Goal: Task Accomplishment & Management: Manage account settings

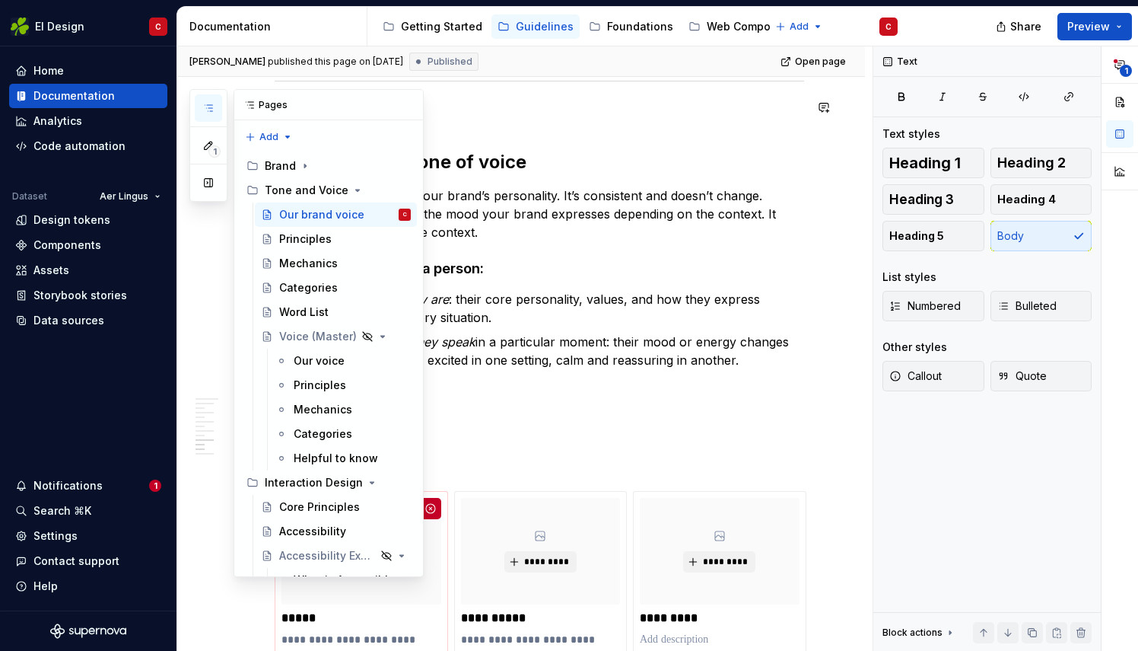
click at [206, 110] on icon "button" at bounding box center [208, 108] width 12 height 12
click at [304, 234] on div "Principles" at bounding box center [305, 238] width 53 height 15
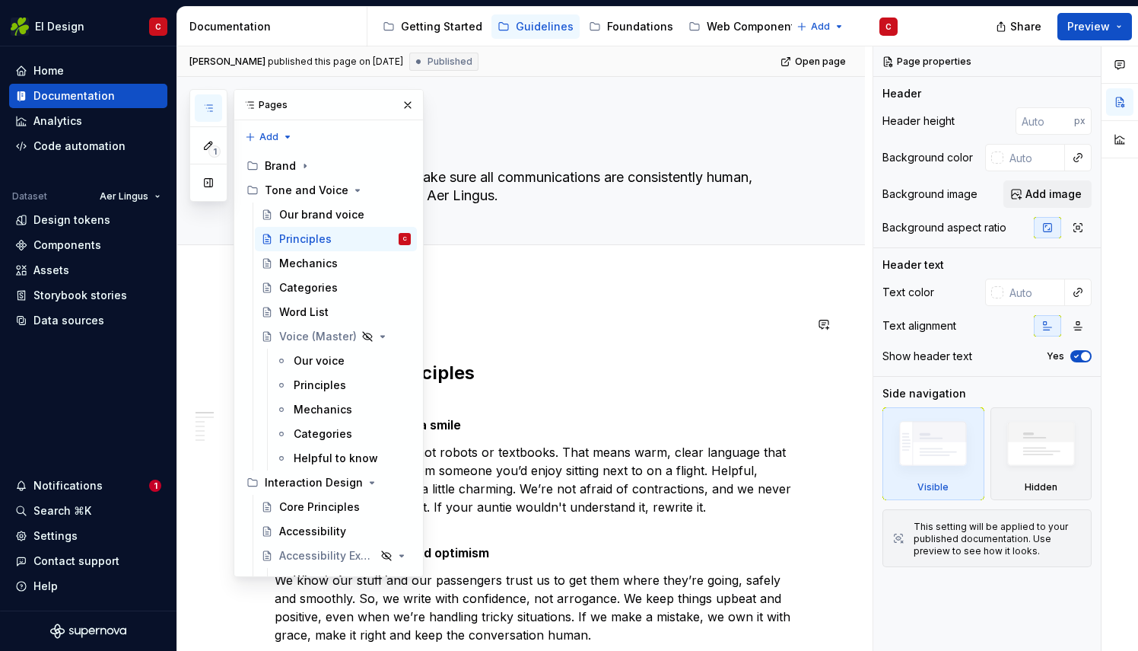
click at [606, 330] on p at bounding box center [540, 324] width 530 height 18
click at [537, 317] on p at bounding box center [540, 324] width 530 height 18
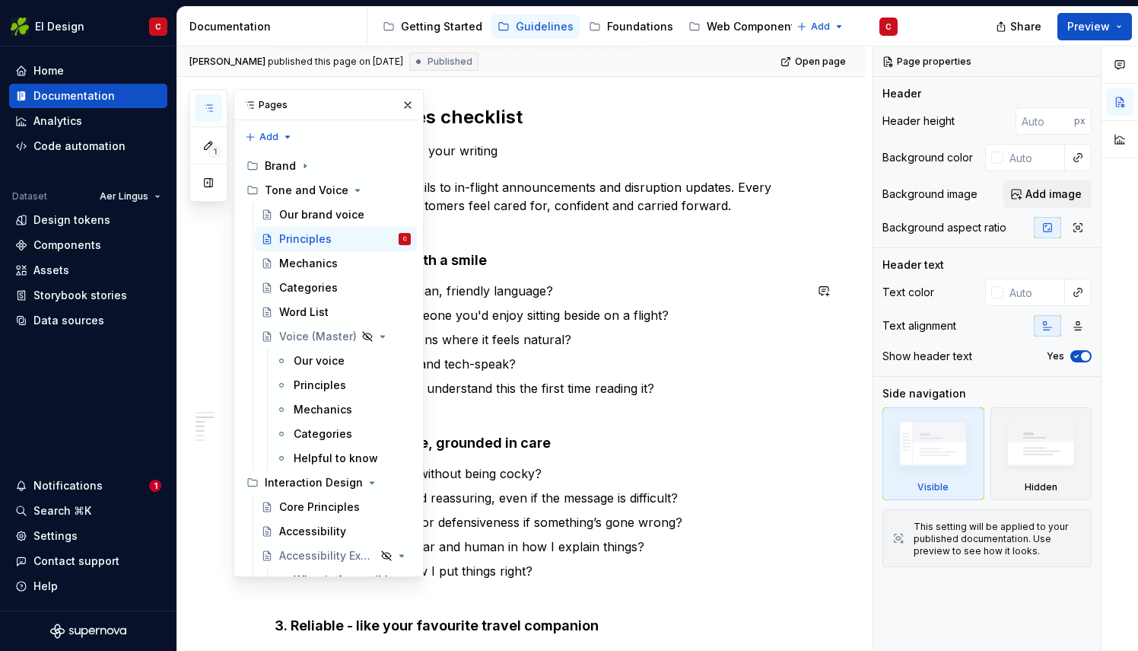
scroll to position [845, 0]
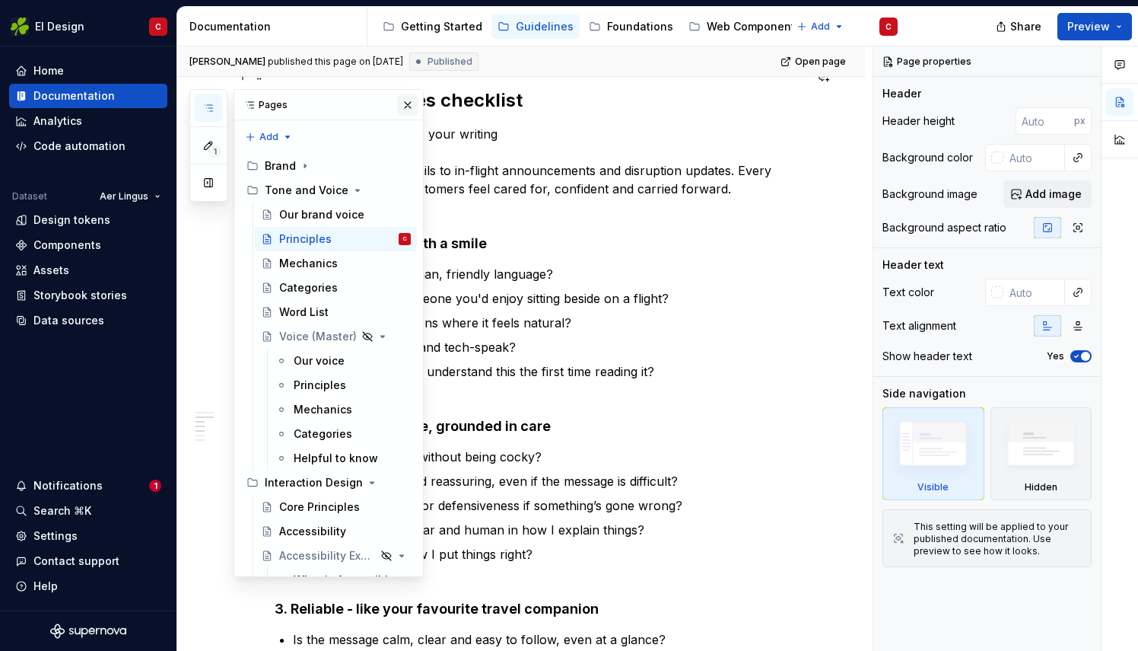
click at [399, 102] on button "button" at bounding box center [407, 104] width 21 height 21
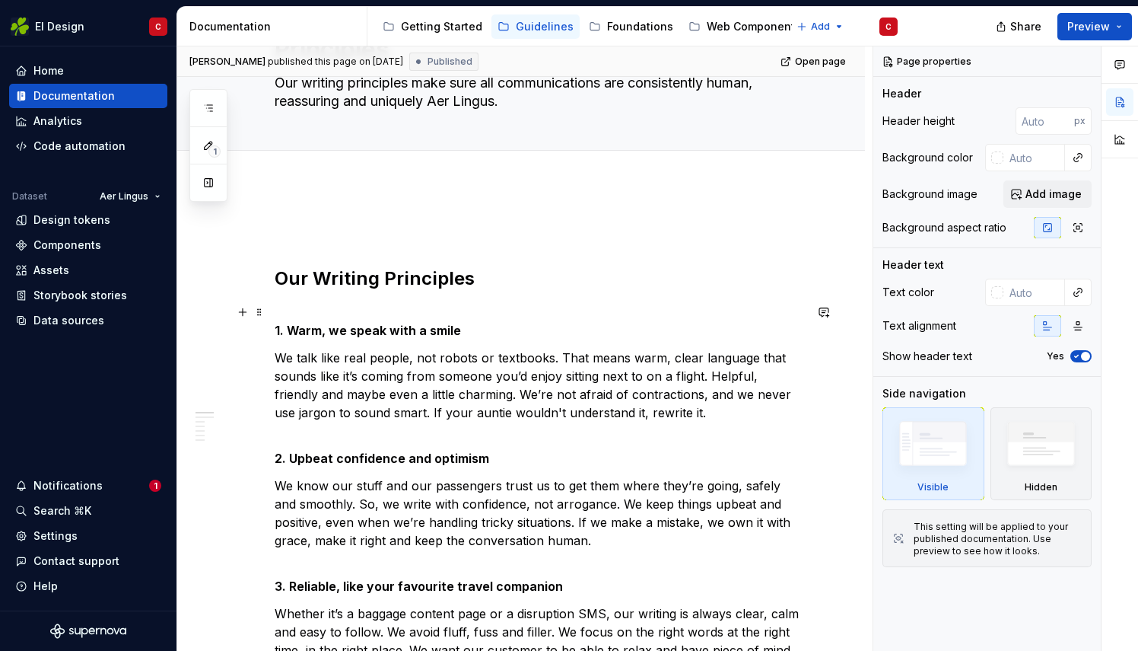
scroll to position [0, 0]
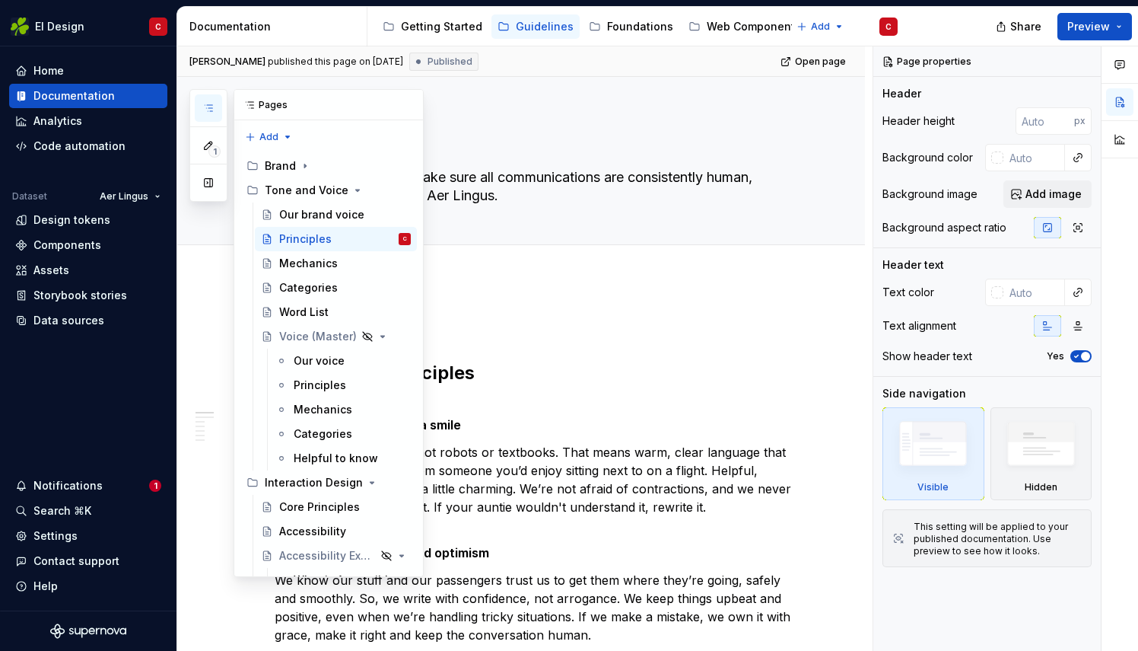
click at [202, 100] on button "button" at bounding box center [208, 107] width 27 height 27
click at [294, 214] on div "Our brand voice" at bounding box center [321, 214] width 85 height 15
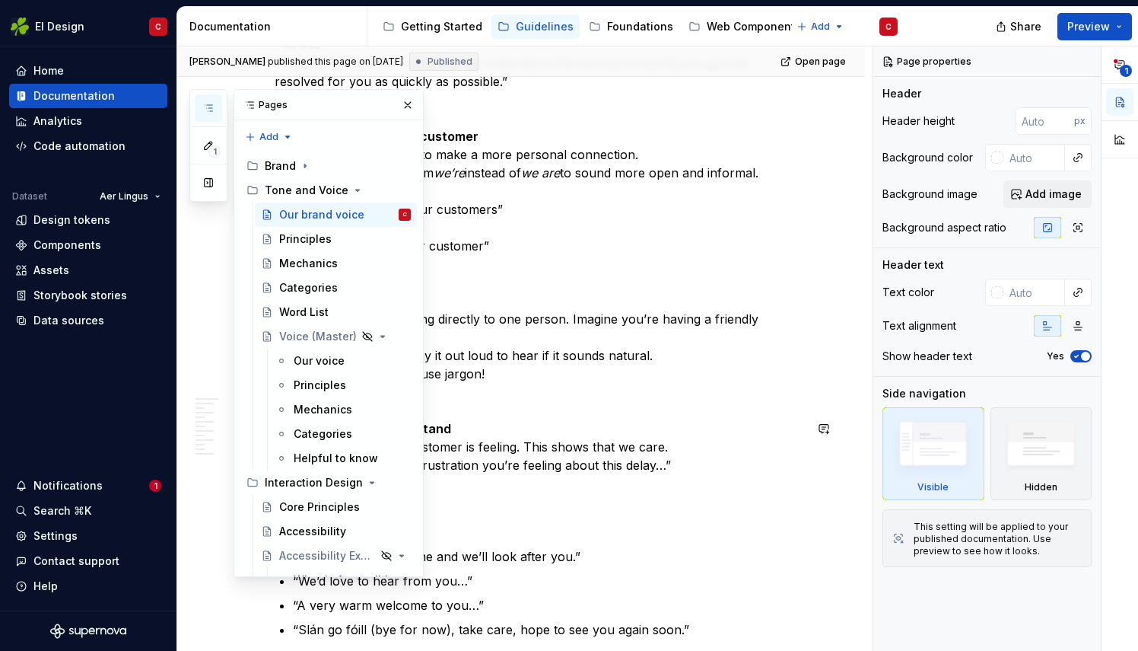
scroll to position [1406, 0]
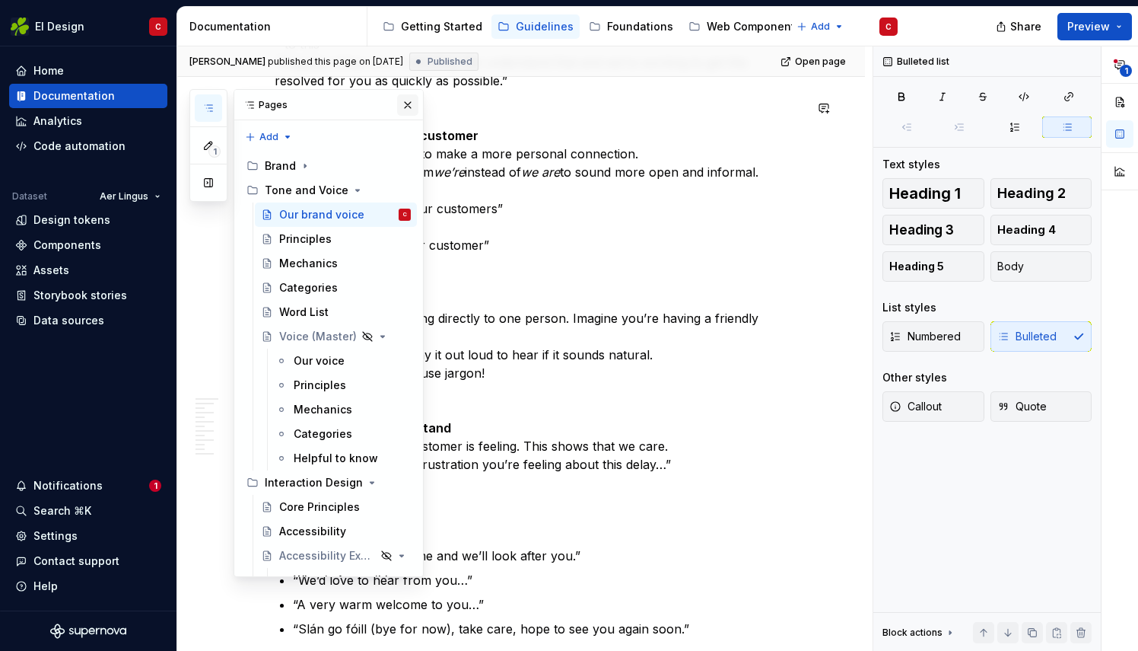
click at [400, 108] on button "button" at bounding box center [407, 104] width 21 height 21
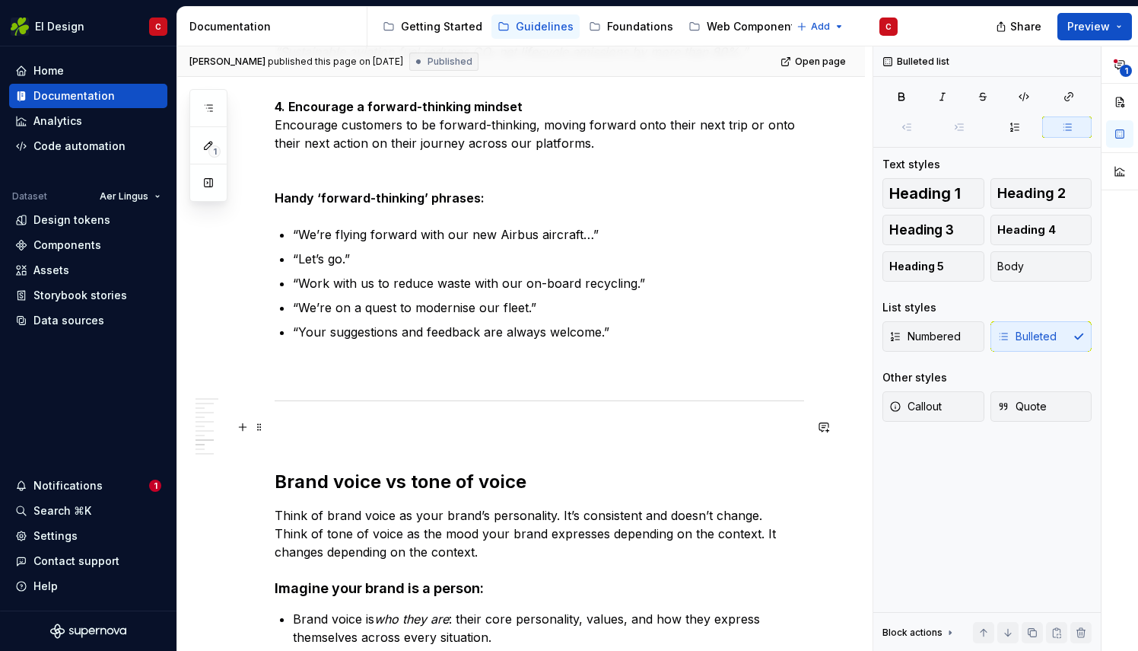
scroll to position [4071, 0]
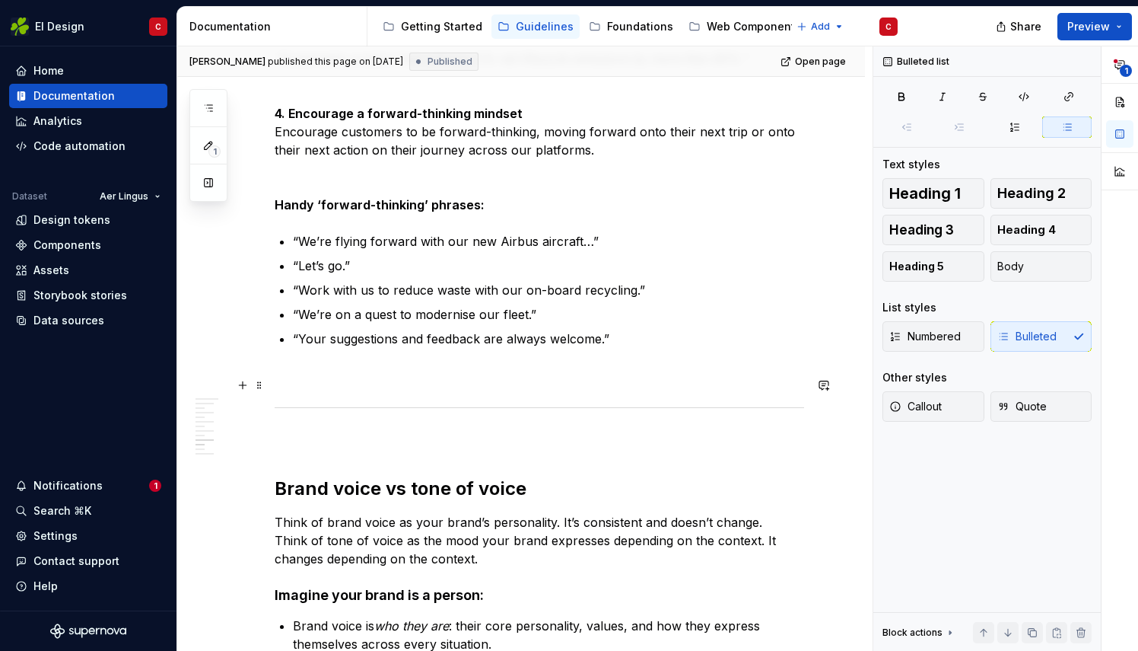
click at [323, 431] on p at bounding box center [540, 440] width 530 height 18
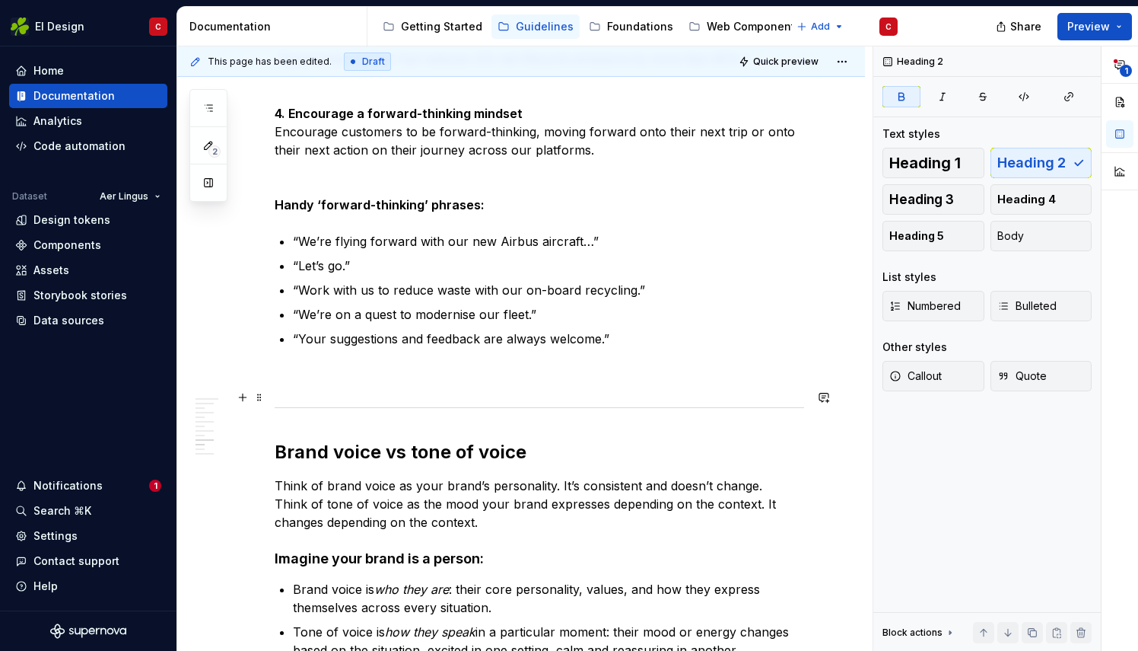
type textarea "*"
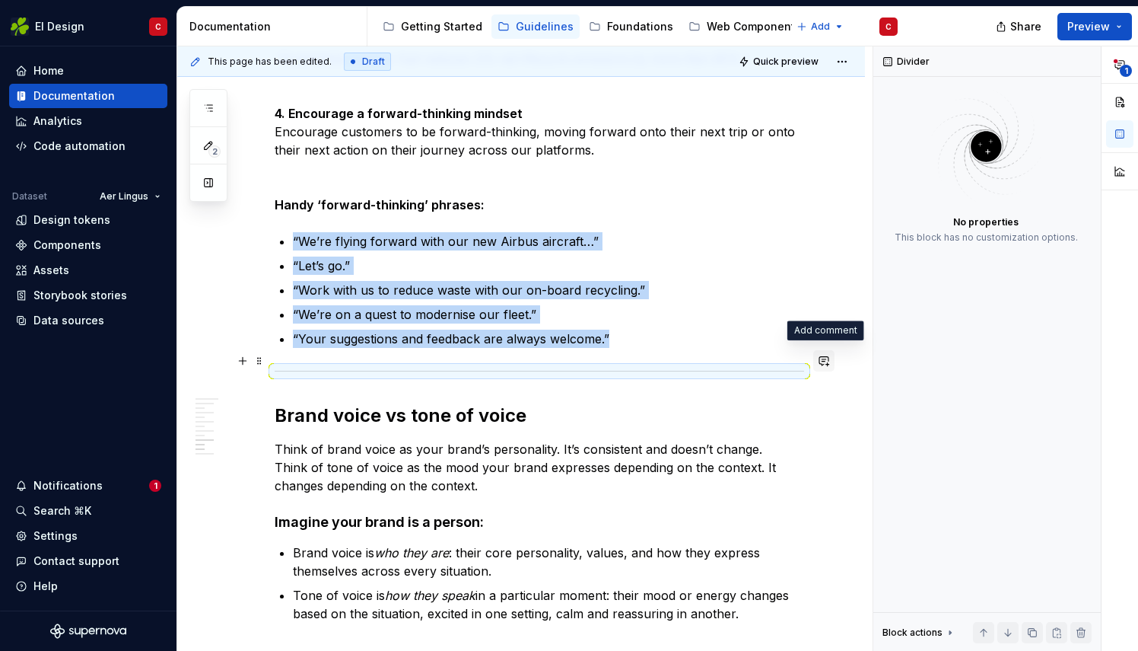
click at [826, 365] on button "button" at bounding box center [824, 360] width 21 height 21
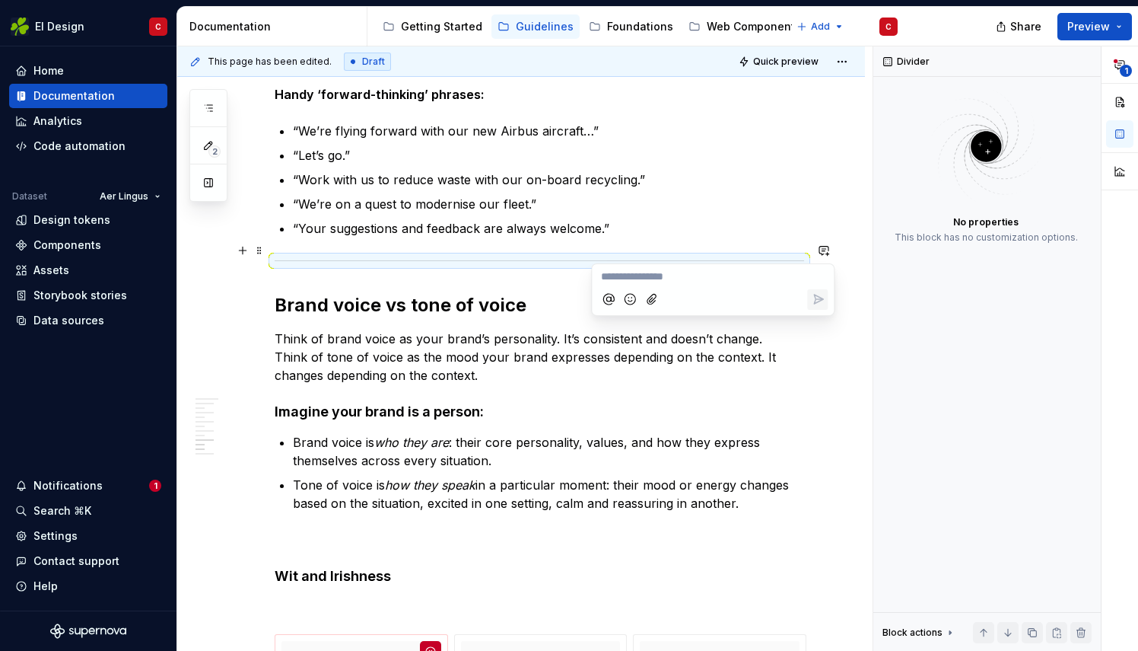
scroll to position [4182, 0]
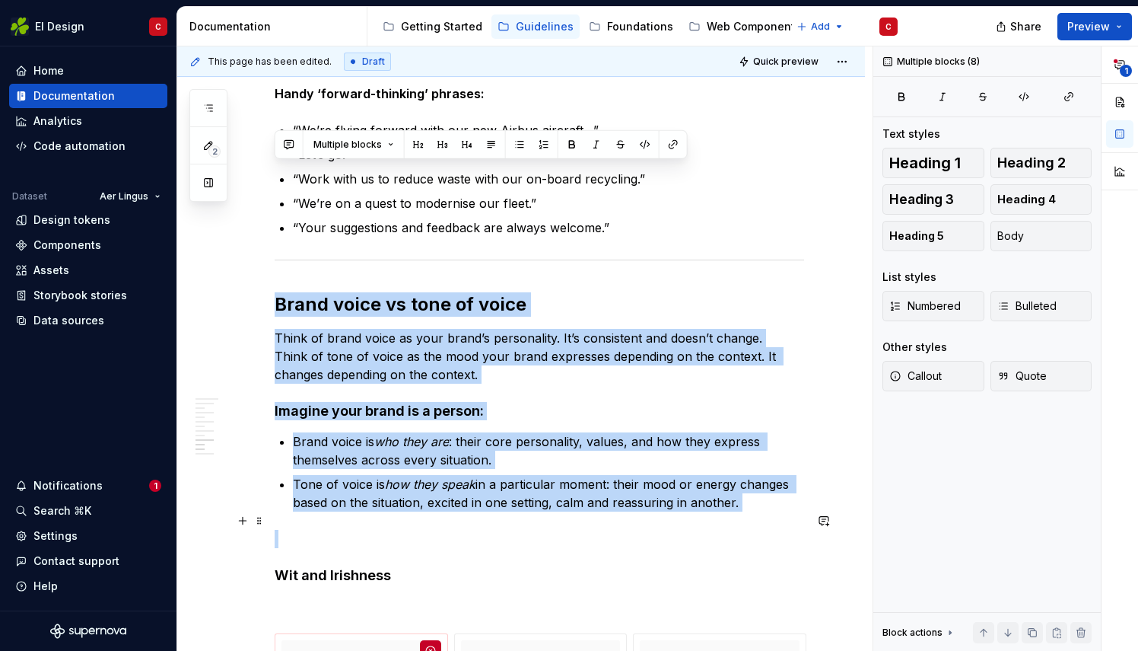
drag, startPoint x: 283, startPoint y: 514, endPoint x: 274, endPoint y: 524, distance: 13.5
click at [275, 566] on h4 "Wit and Irishness" at bounding box center [540, 575] width 530 height 18
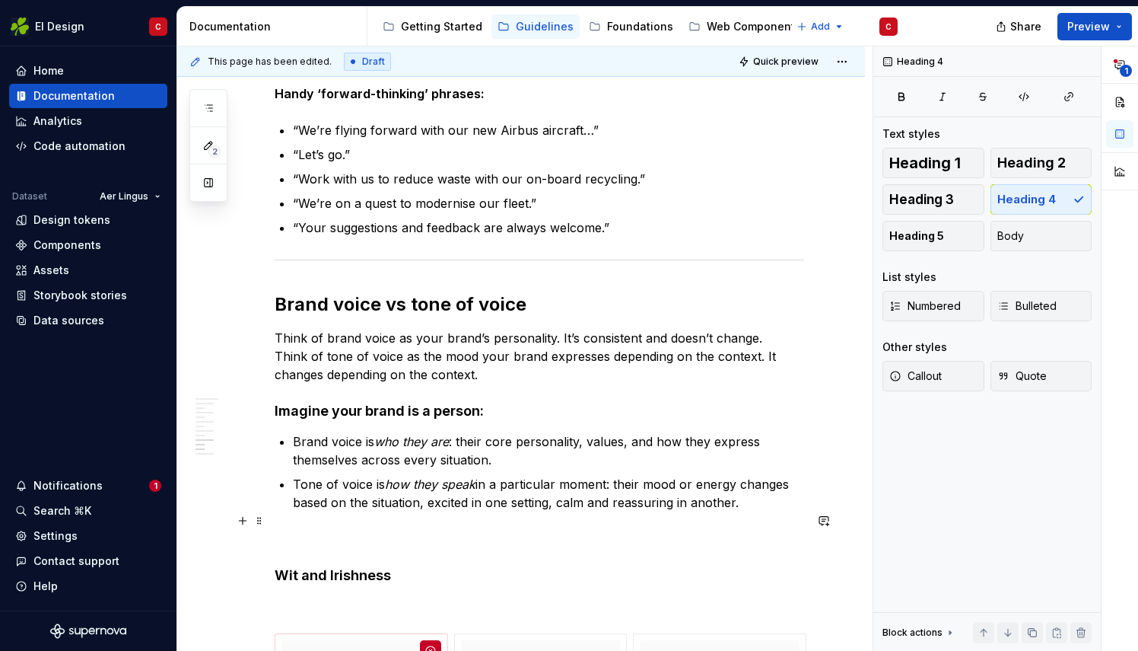
click at [396, 566] on h4 "Wit and Irishness" at bounding box center [540, 575] width 530 height 18
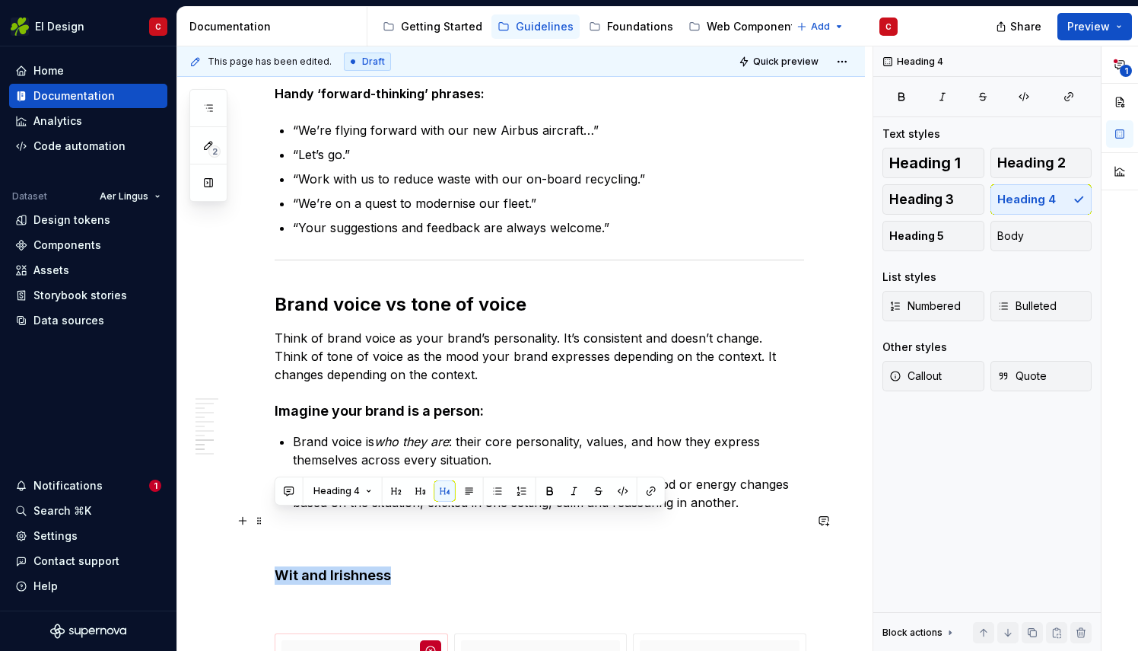
drag, startPoint x: 387, startPoint y: 524, endPoint x: 268, endPoint y: 522, distance: 119.5
copy h4 "Wit and Irishness"
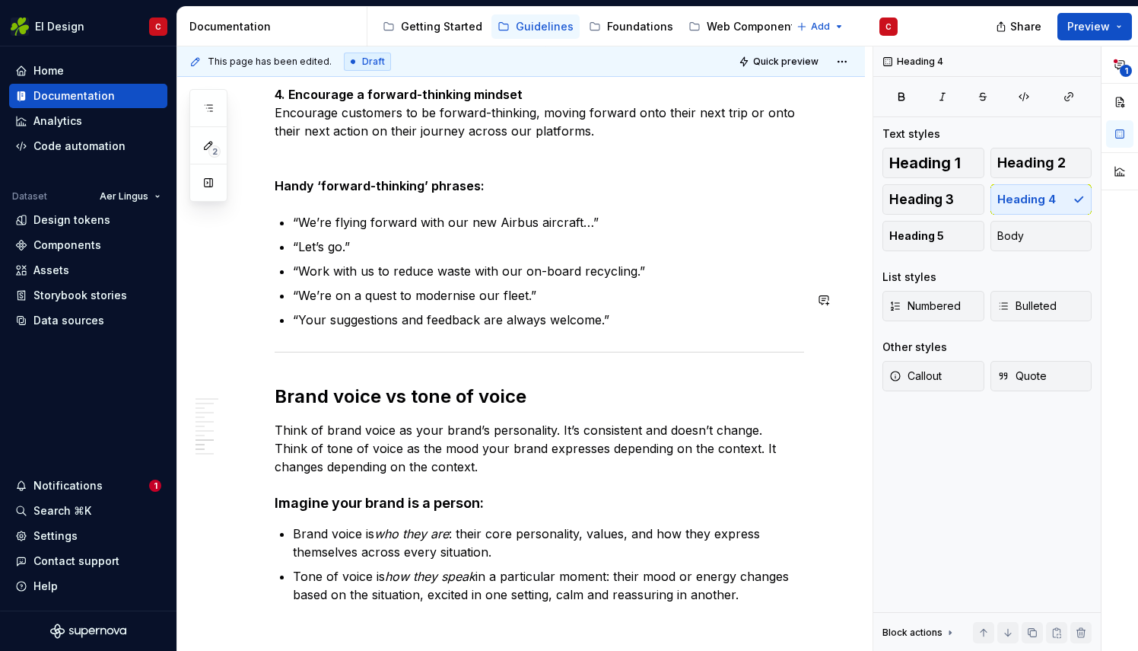
scroll to position [4090, 0]
click at [645, 310] on p "“Your suggestions and feedback are always welcome.”" at bounding box center [548, 319] width 511 height 18
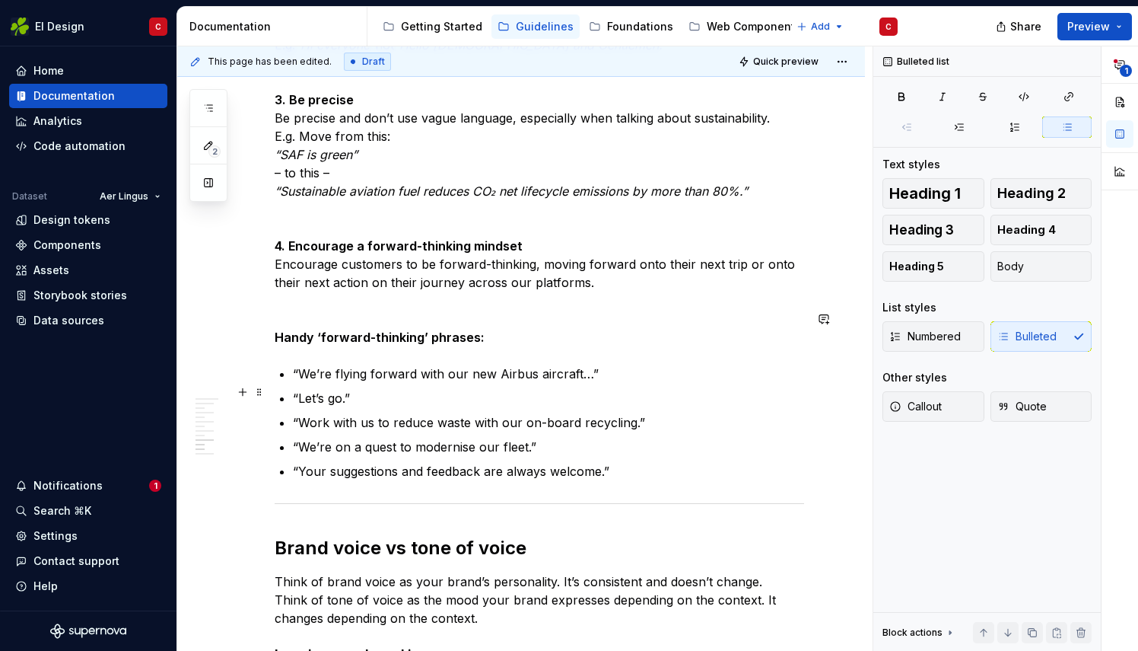
scroll to position [4099, 0]
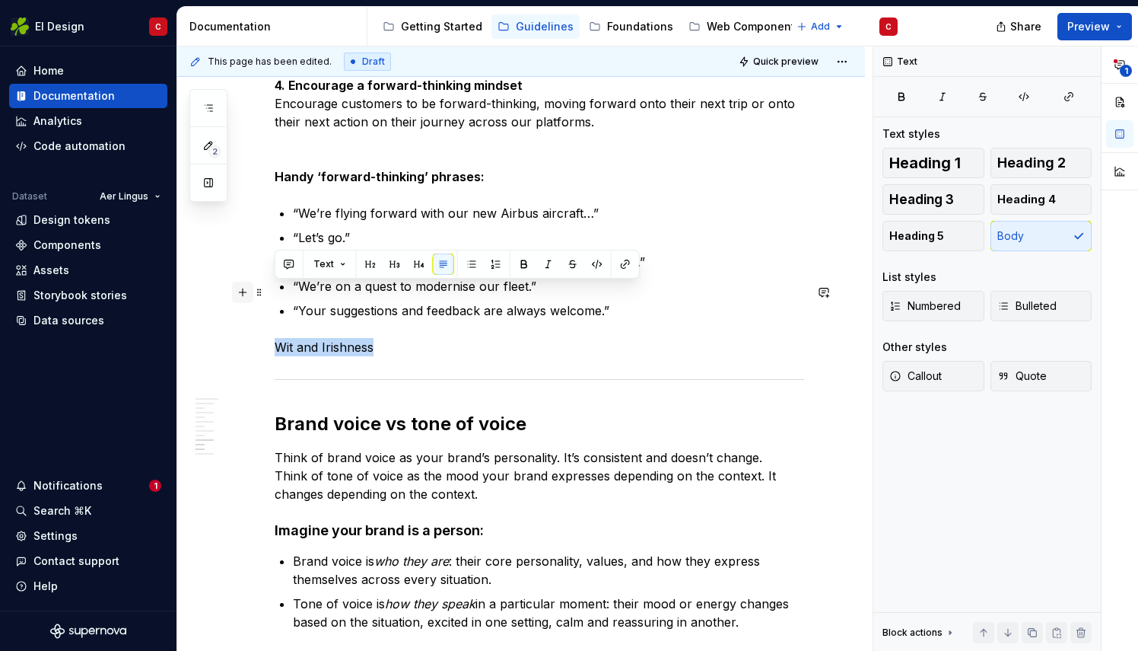
drag, startPoint x: 382, startPoint y: 291, endPoint x: 233, endPoint y: 291, distance: 149.2
click at [417, 267] on button "button" at bounding box center [419, 263] width 21 height 21
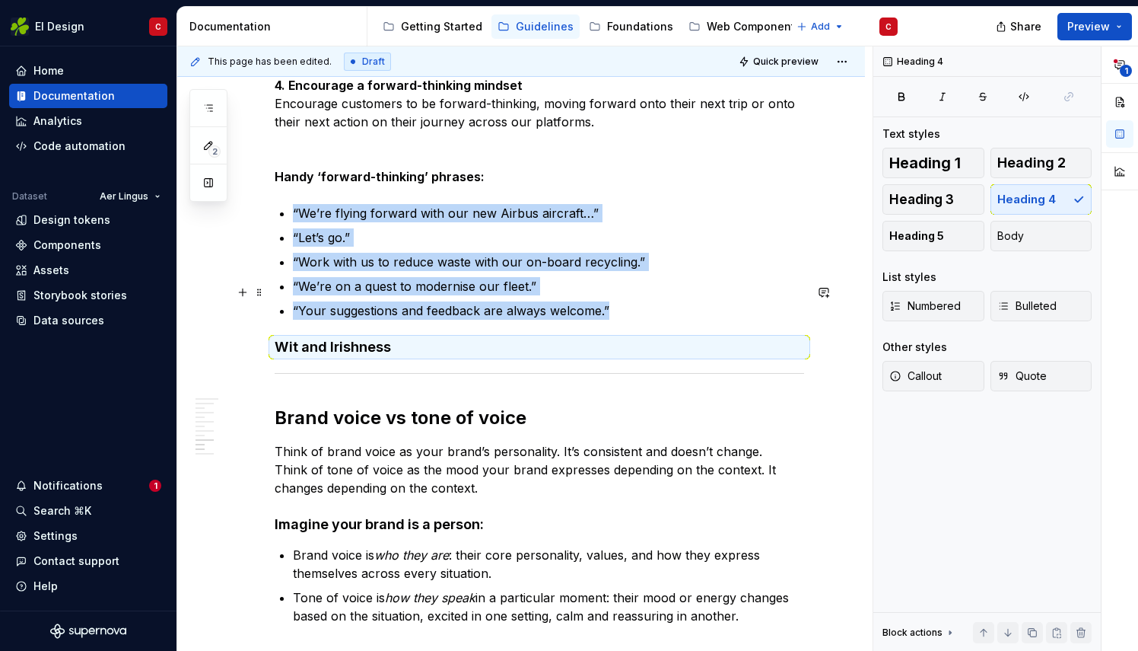
click at [412, 338] on h4 "Wit and Irishness" at bounding box center [540, 347] width 530 height 18
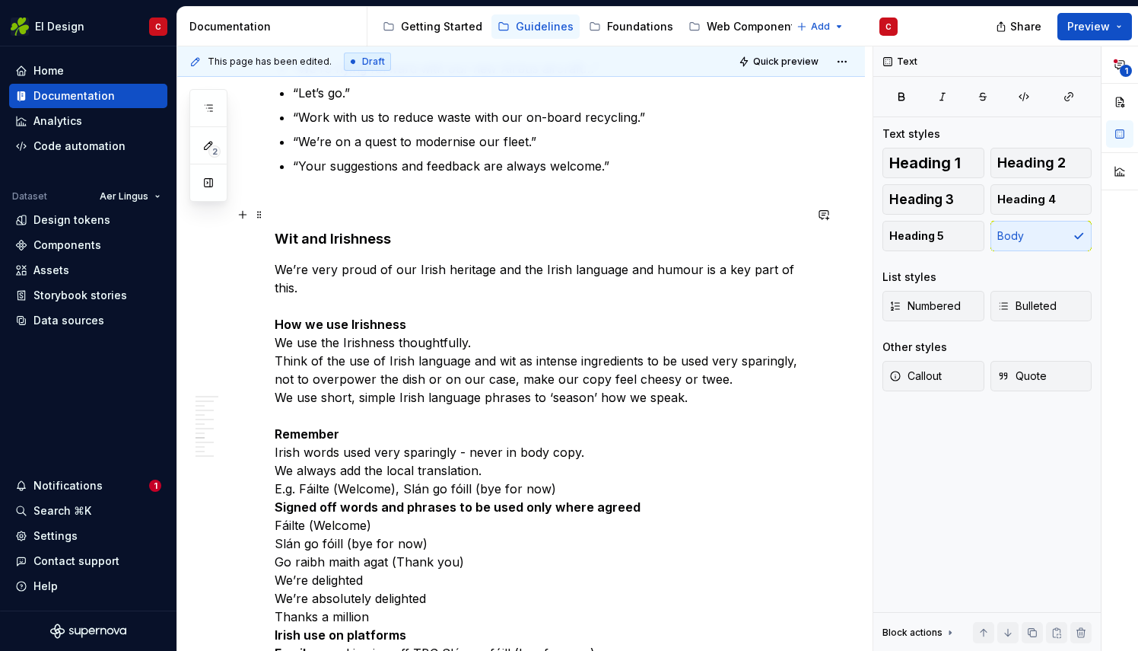
scroll to position [4246, 0]
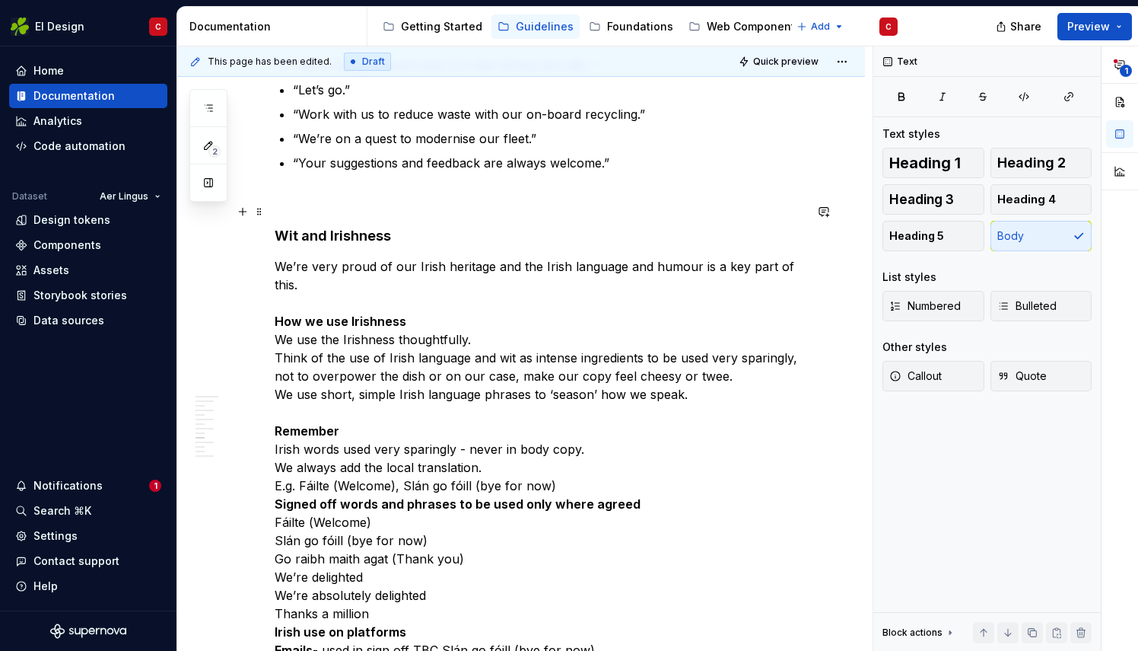
click at [565, 434] on p "We’re very proud of our Irish heritage and the Irish language and humour is a k…" at bounding box center [540, 567] width 530 height 621
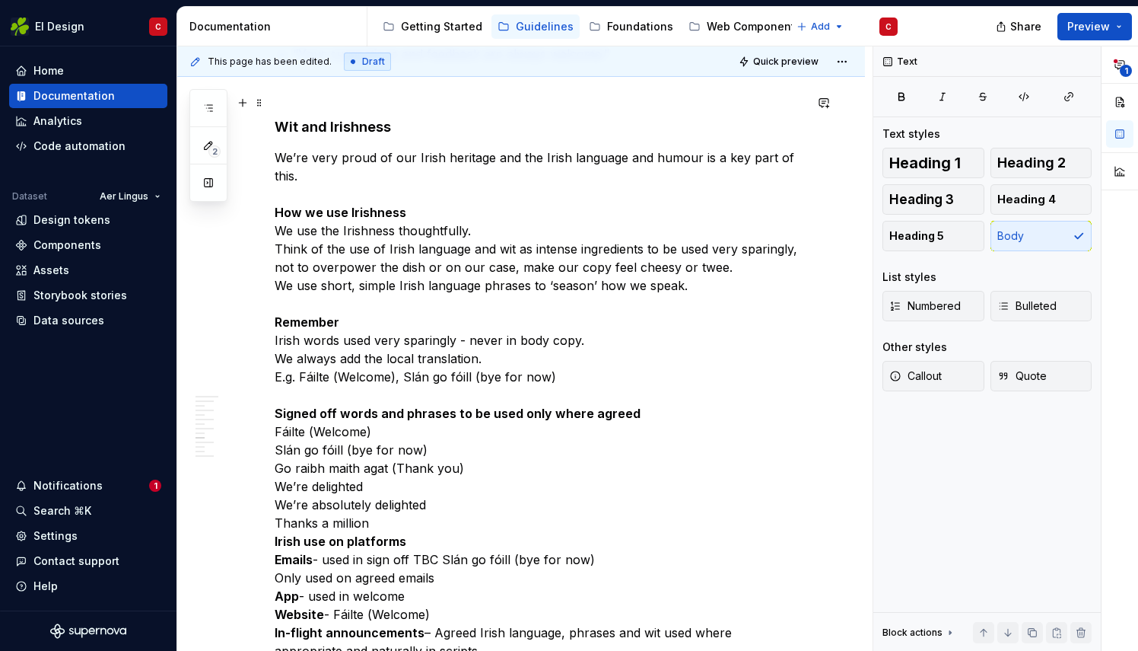
scroll to position [4356, 0]
click at [394, 468] on p "We’re very proud of our Irish heritage and the Irish language and humour is a k…" at bounding box center [540, 467] width 530 height 639
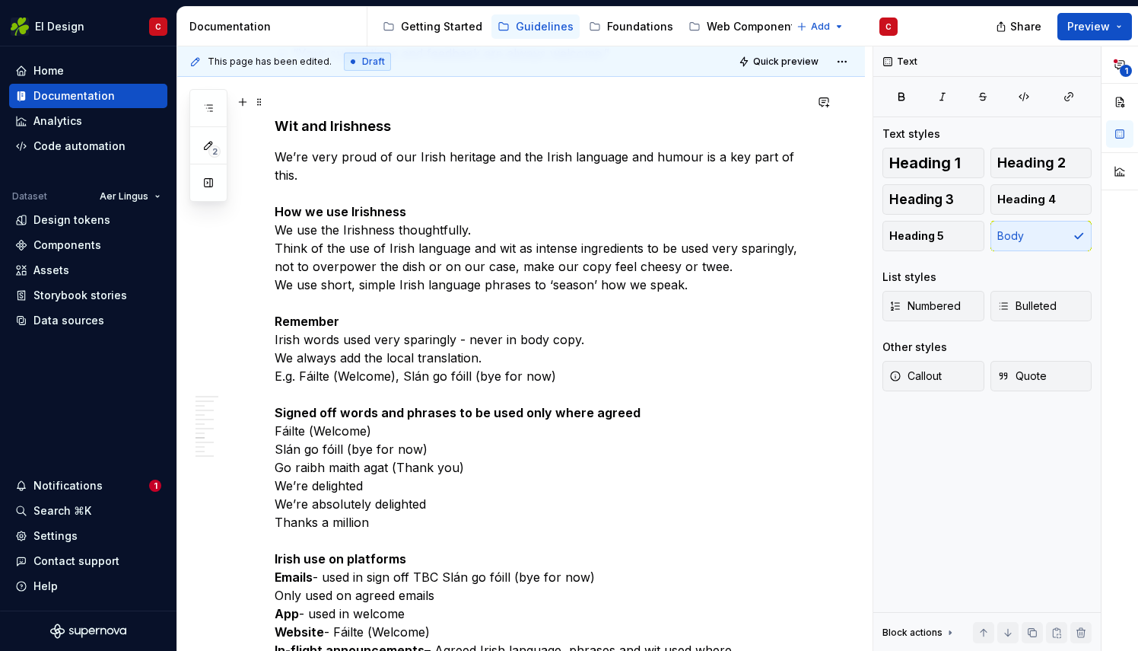
click at [400, 376] on p "We’re very proud of our Irish heritage and the Irish language and humour is a k…" at bounding box center [540, 477] width 530 height 658
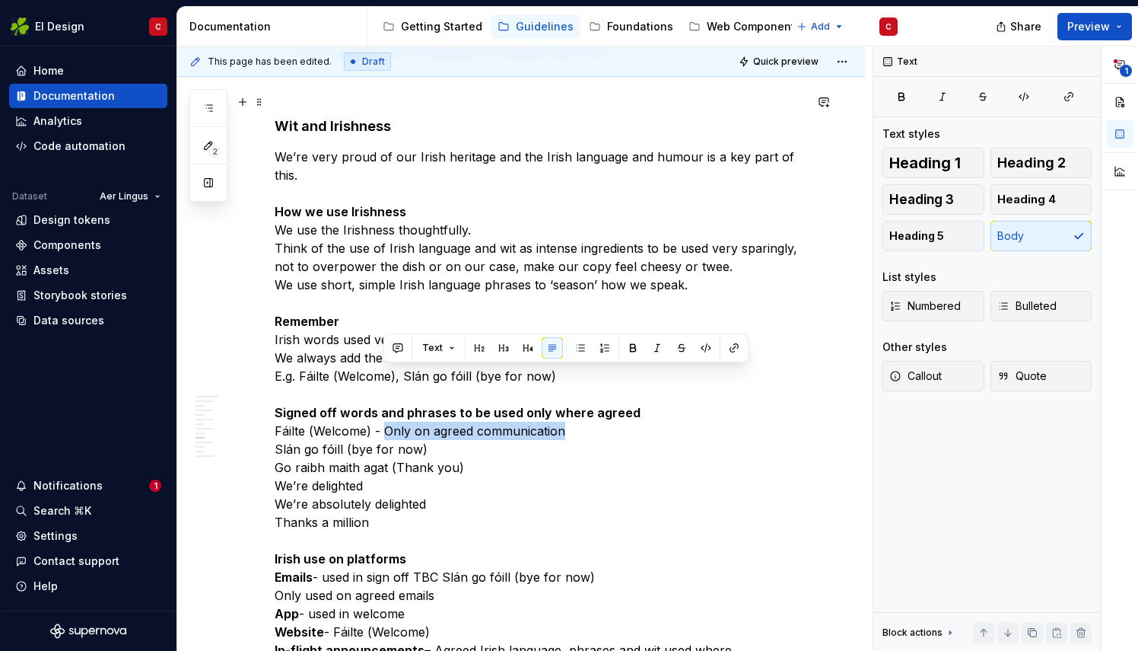
drag, startPoint x: 574, startPoint y: 378, endPoint x: 384, endPoint y: 374, distance: 190.3
click at [384, 374] on p "We’re very proud of our Irish heritage and the Irish language and humour is a k…" at bounding box center [540, 477] width 530 height 658
copy p "Only on agreed communication"
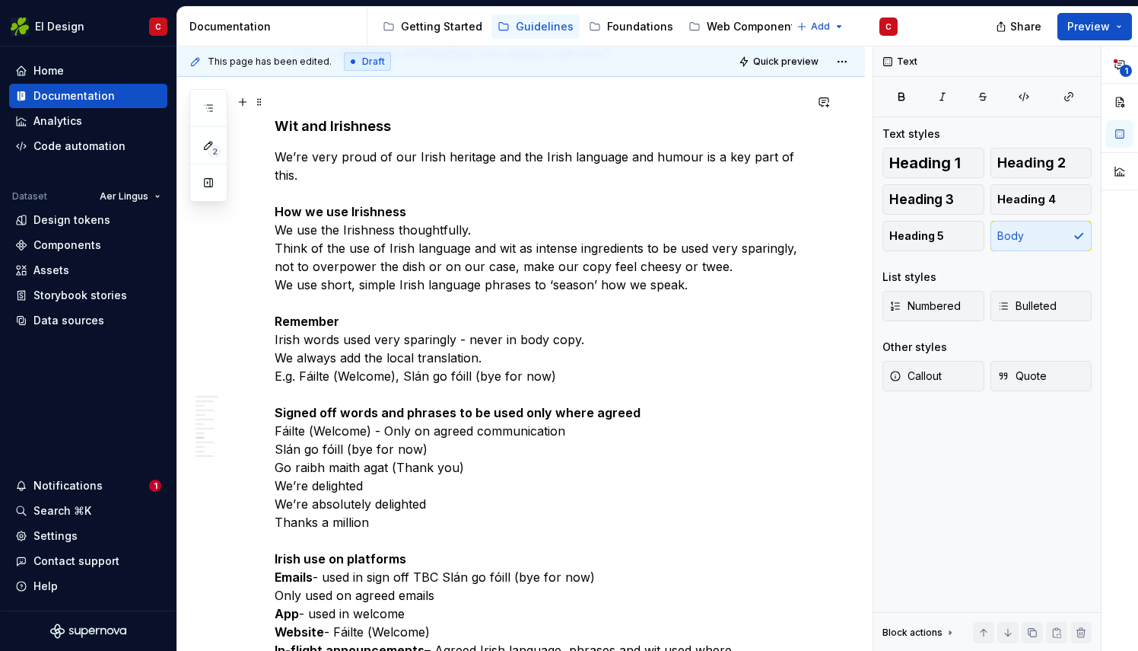
click at [441, 394] on p "We’re very proud of our Irish heritage and the Irish language and humour is a k…" at bounding box center [540, 477] width 530 height 658
click at [484, 413] on p "We’re very proud of our Irish heritage and the Irish language and humour is a k…" at bounding box center [540, 477] width 530 height 658
click at [469, 416] on p "We’re very proud of our Irish heritage and the Irish language and humour is a k…" at bounding box center [540, 477] width 530 height 658
click at [465, 414] on p "We’re very proud of our Irish heritage and the Irish language and humour is a k…" at bounding box center [540, 477] width 530 height 658
click at [648, 364] on p "We’re very proud of our Irish heritage and the Irish language and humour is a k…" at bounding box center [540, 477] width 530 height 658
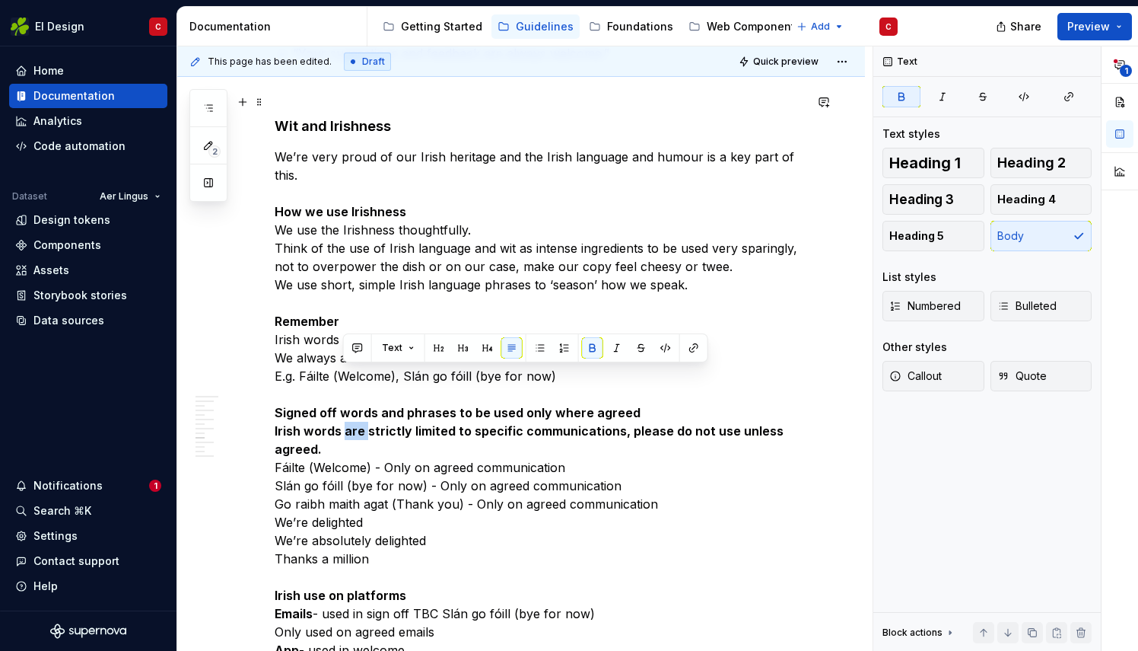
drag, startPoint x: 363, startPoint y: 374, endPoint x: 341, endPoint y: 377, distance: 22.4
click at [341, 423] on strong "Irish words are strictly limited to specific communications, please do not use …" at bounding box center [531, 439] width 512 height 33
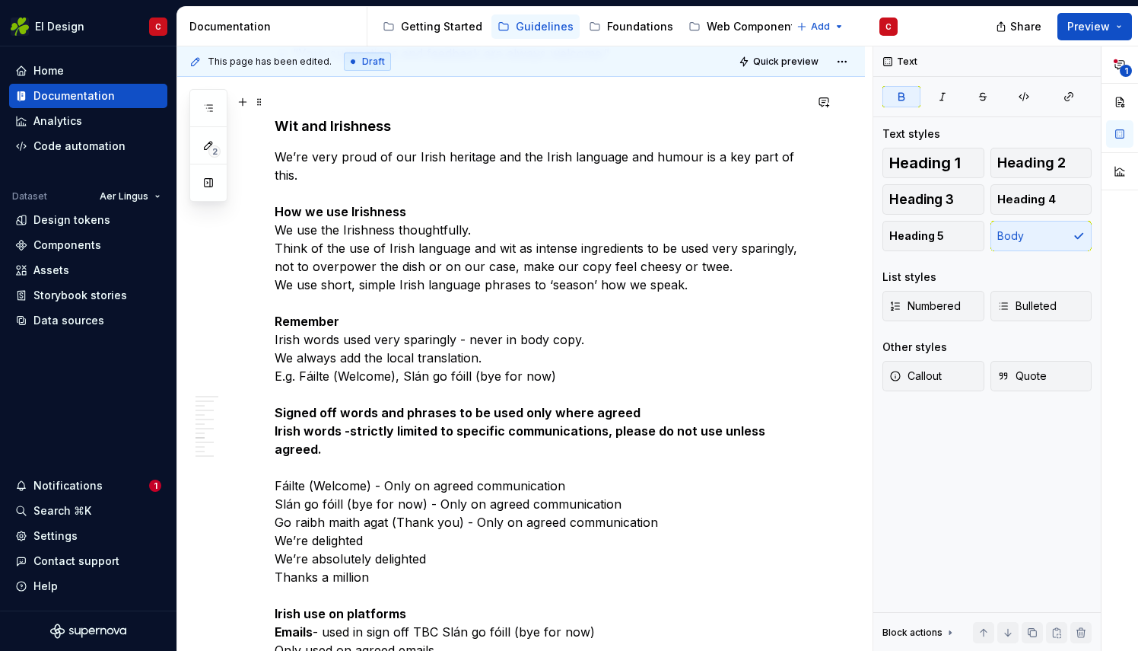
click at [664, 454] on p "We’re very proud of our Irish heritage and the Irish language and humour is a k…" at bounding box center [540, 504] width 530 height 712
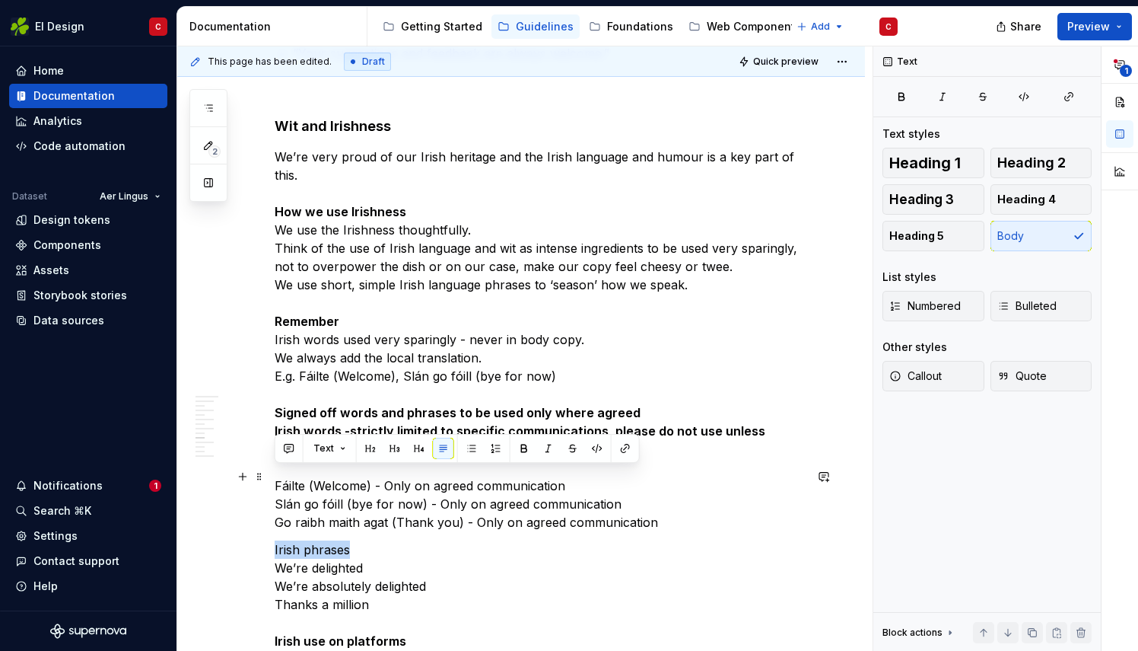
drag, startPoint x: 346, startPoint y: 476, endPoint x: 269, endPoint y: 476, distance: 76.1
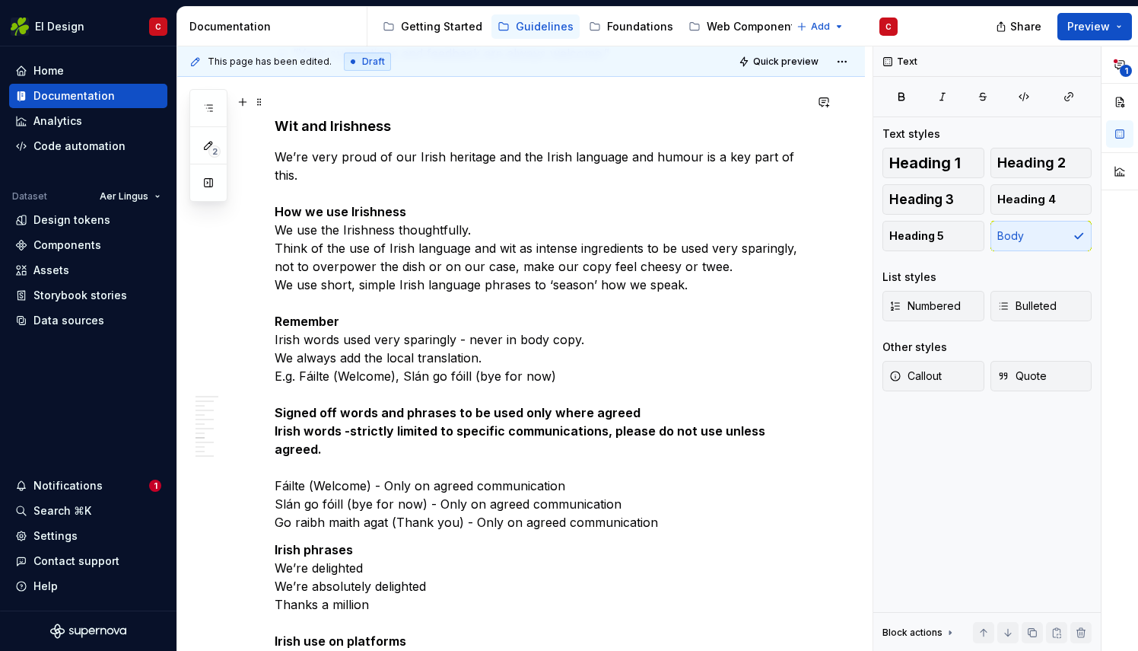
click at [282, 400] on p "We’re very proud of our Irish heritage and the Irish language and humour is a k…" at bounding box center [540, 340] width 530 height 384
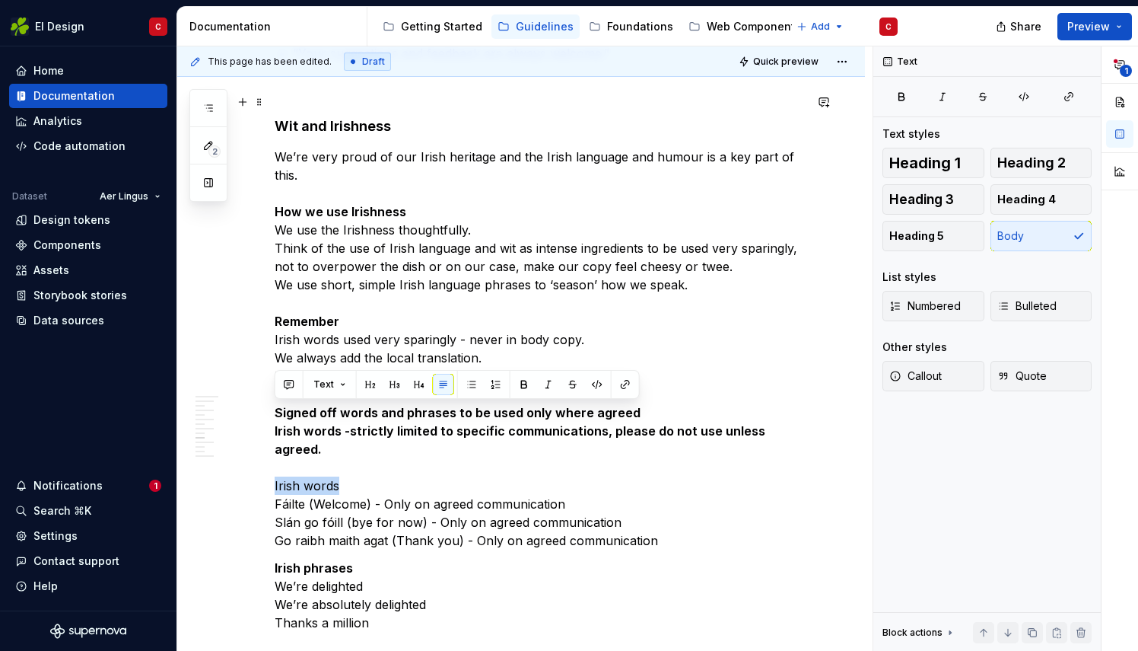
drag, startPoint x: 342, startPoint y: 411, endPoint x: 268, endPoint y: 418, distance: 74.9
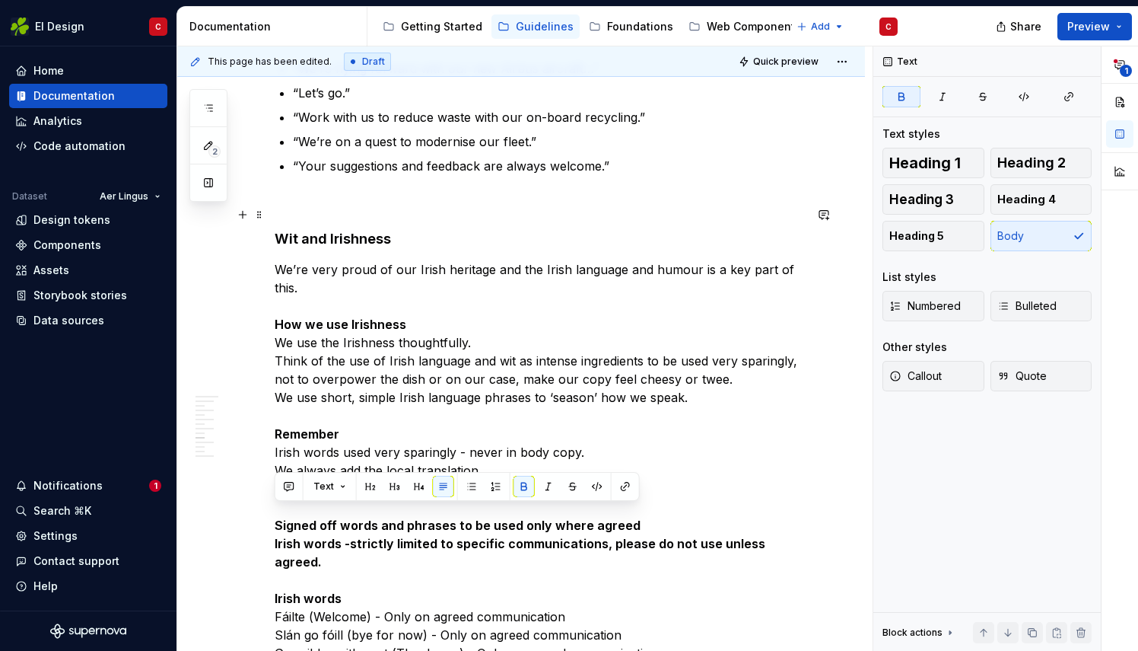
scroll to position [4242, 0]
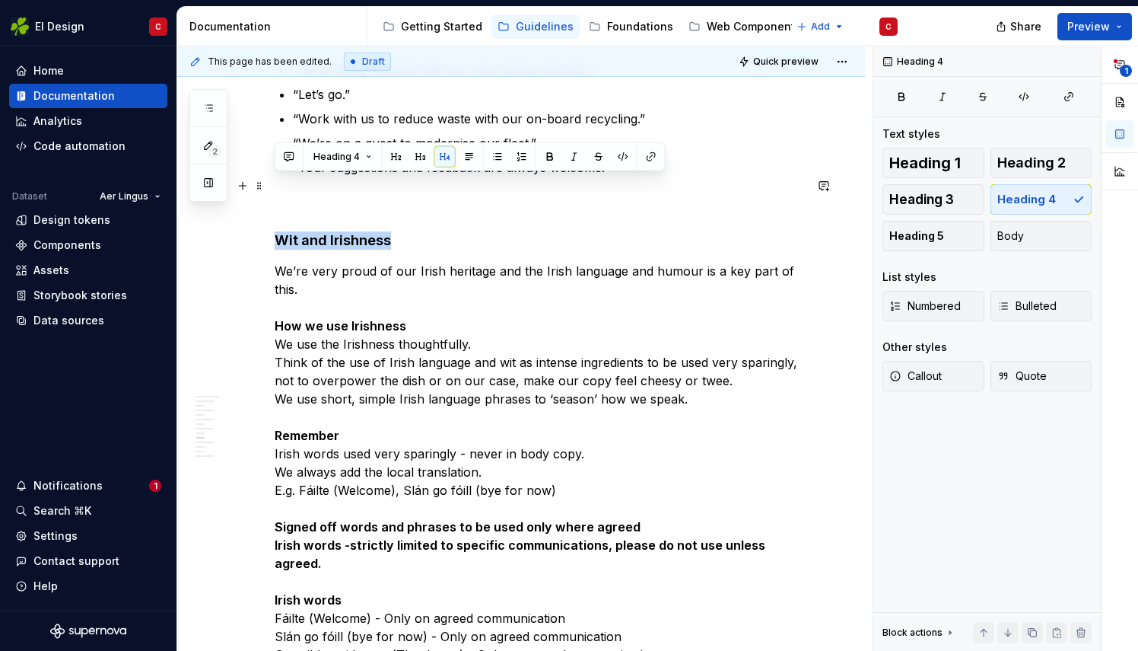
drag, startPoint x: 393, startPoint y: 186, endPoint x: 277, endPoint y: 184, distance: 116.4
click at [277, 231] on h4 "Wit and Irishness" at bounding box center [540, 240] width 530 height 18
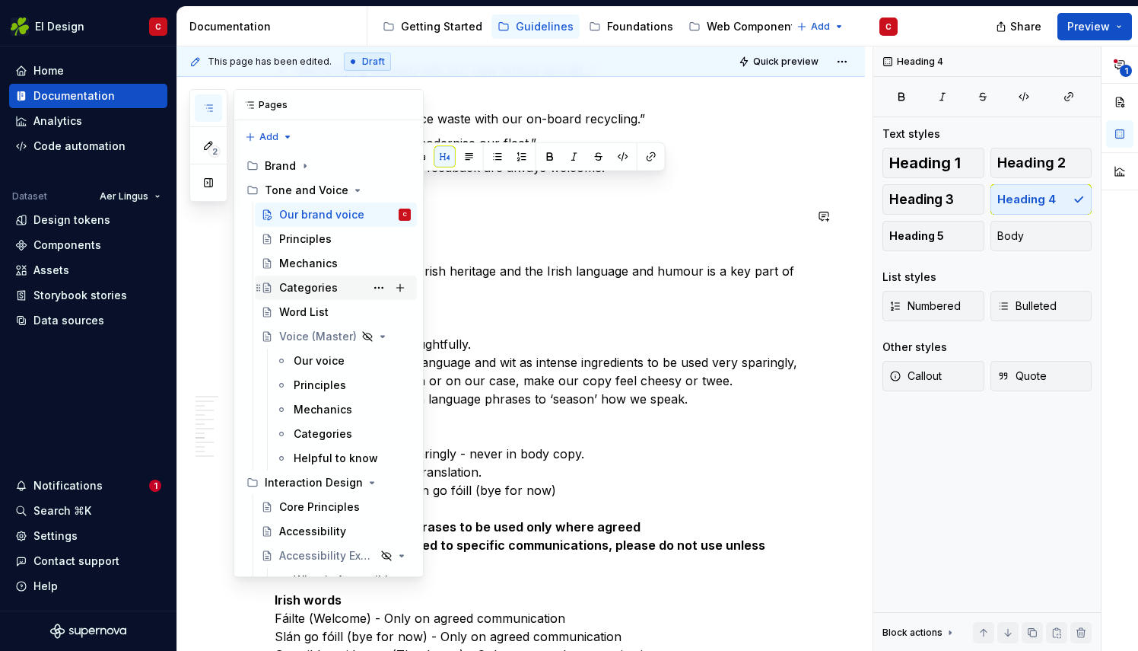
click at [304, 284] on div "Categories" at bounding box center [308, 287] width 59 height 15
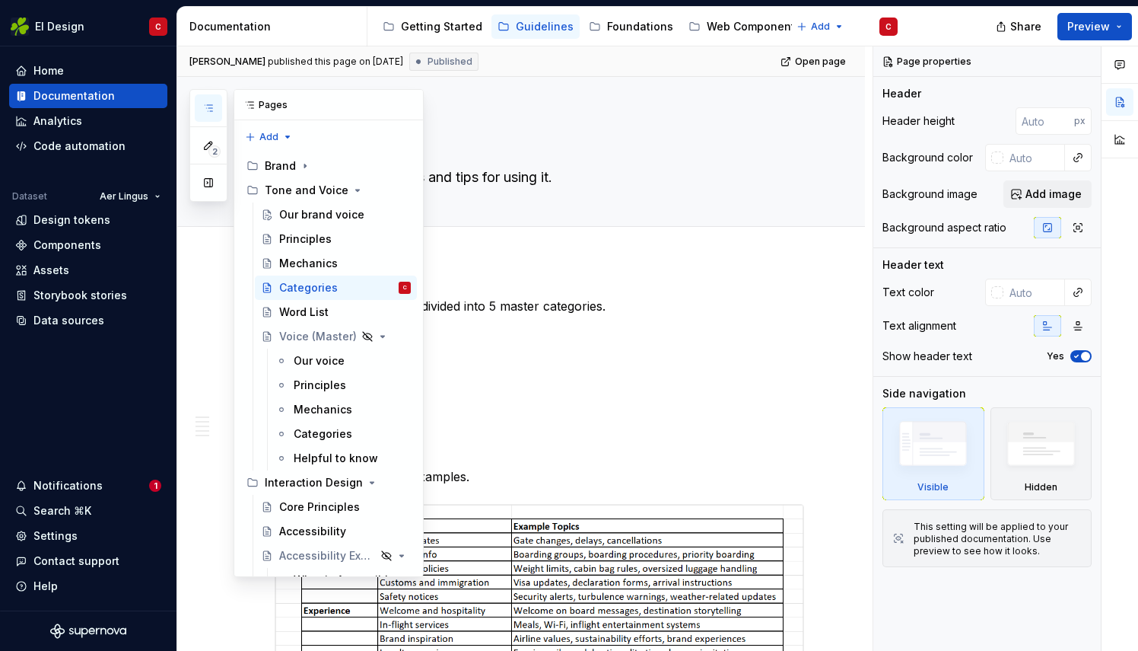
click at [214, 104] on button "button" at bounding box center [208, 107] width 27 height 27
click at [308, 212] on div "Our brand voice" at bounding box center [321, 214] width 85 height 15
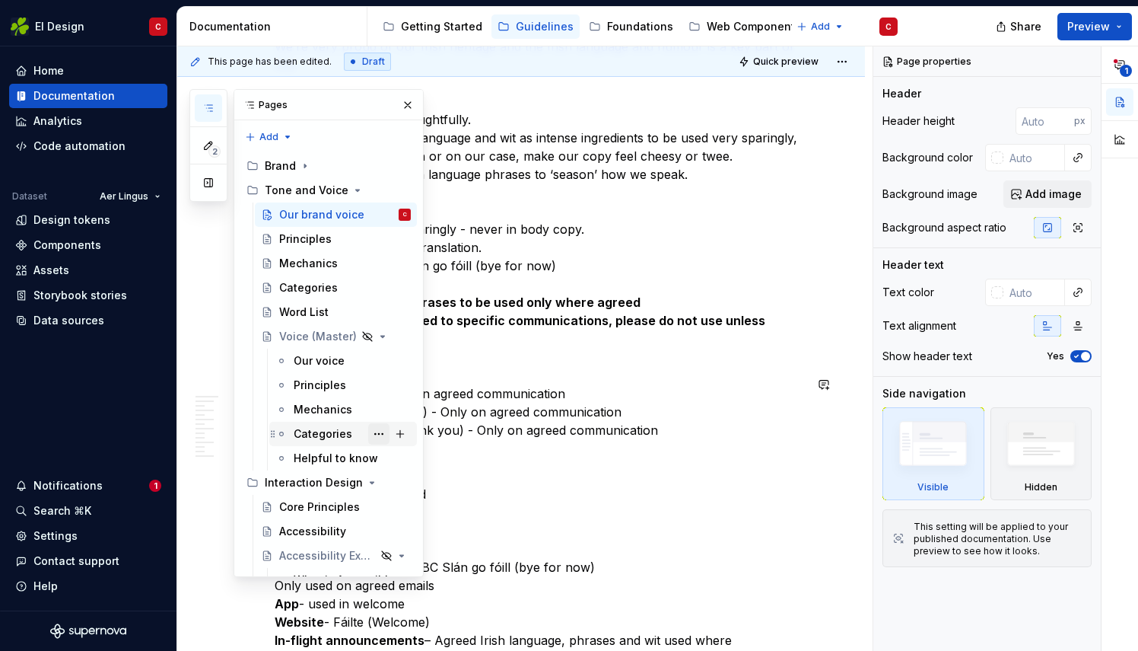
scroll to position [4466, 0]
click at [307, 452] on div "Helpful to know" at bounding box center [330, 458] width 72 height 15
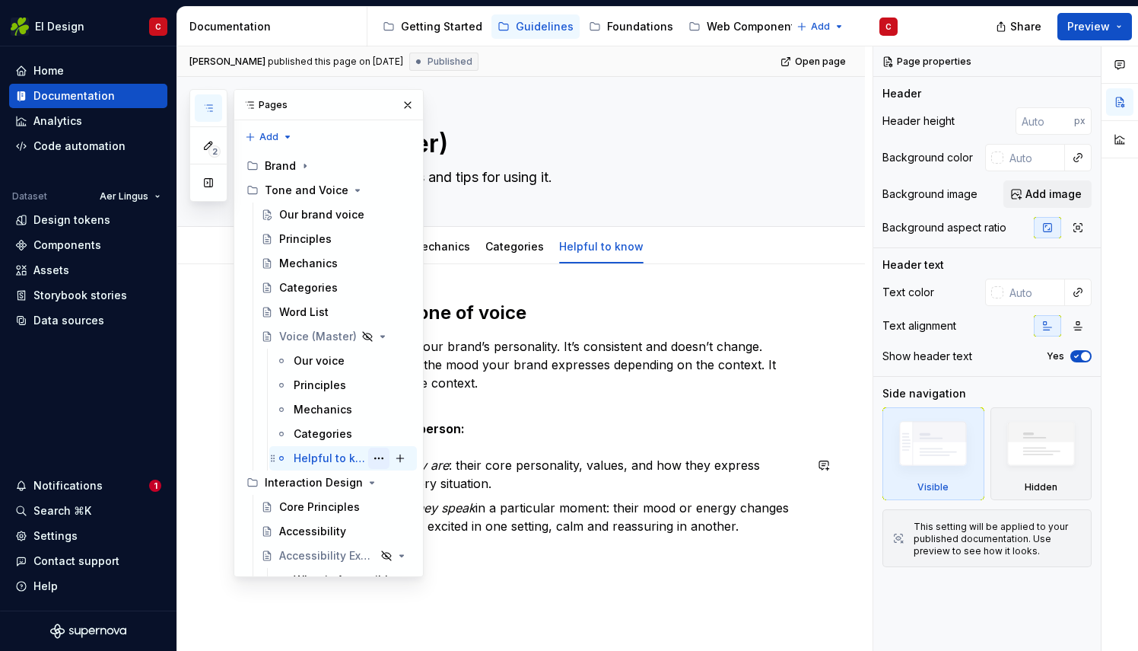
click at [368, 454] on button "Page tree" at bounding box center [378, 457] width 21 height 21
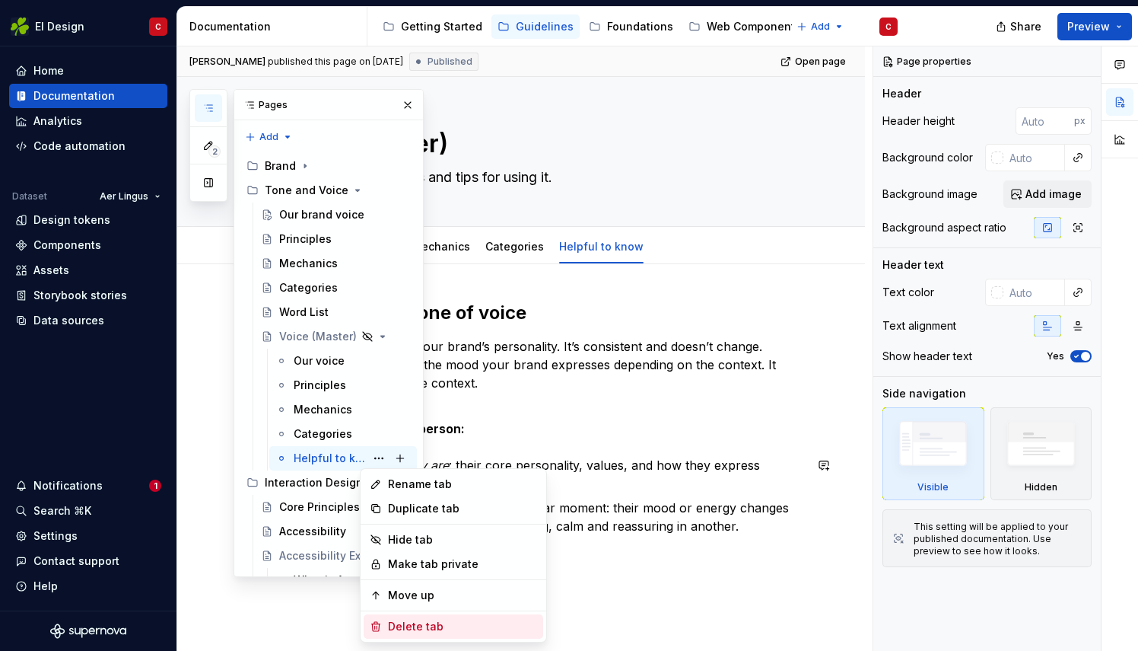
click at [406, 629] on div "Delete tab" at bounding box center [462, 626] width 149 height 15
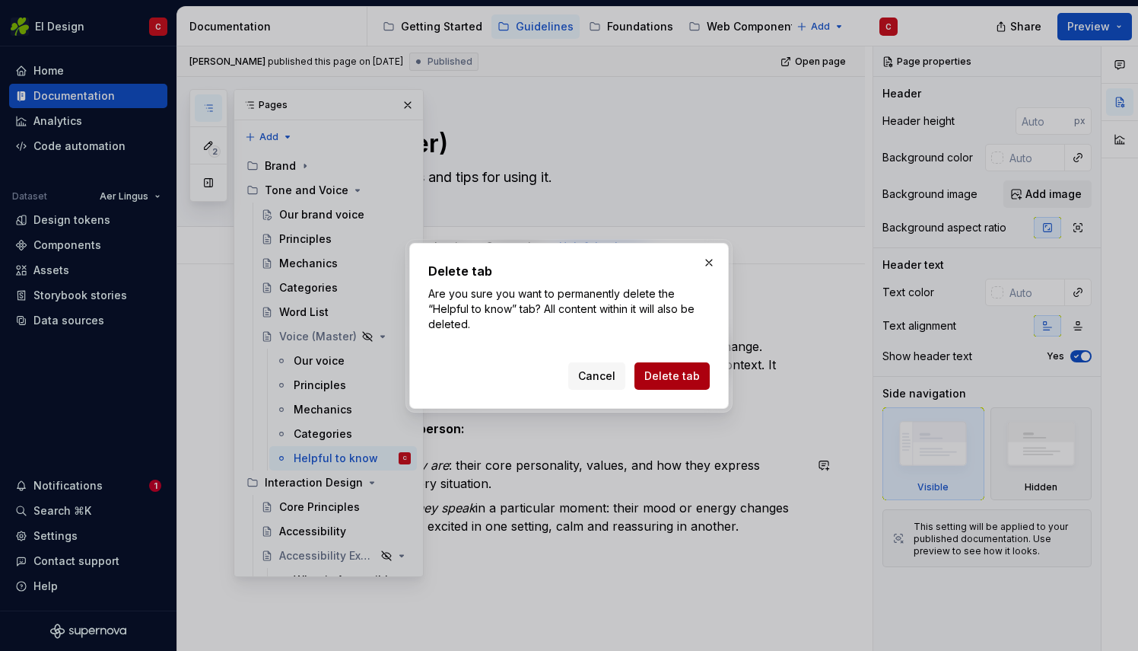
click at [661, 381] on span "Delete tab" at bounding box center [673, 375] width 56 height 15
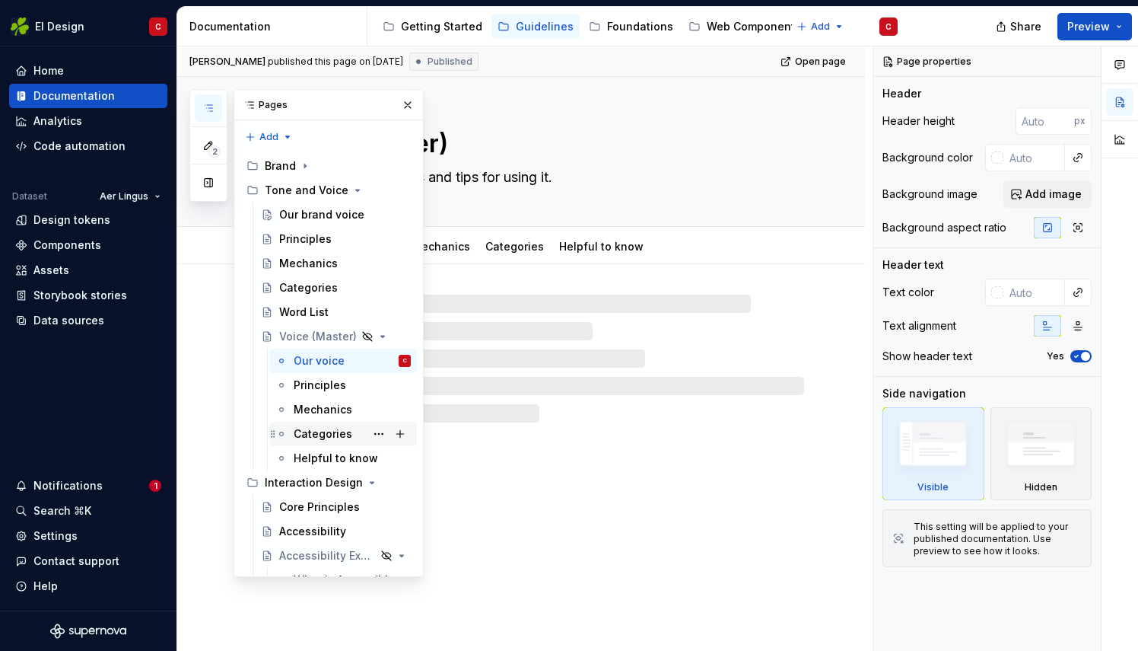
click at [317, 432] on div "Categories" at bounding box center [323, 433] width 59 height 15
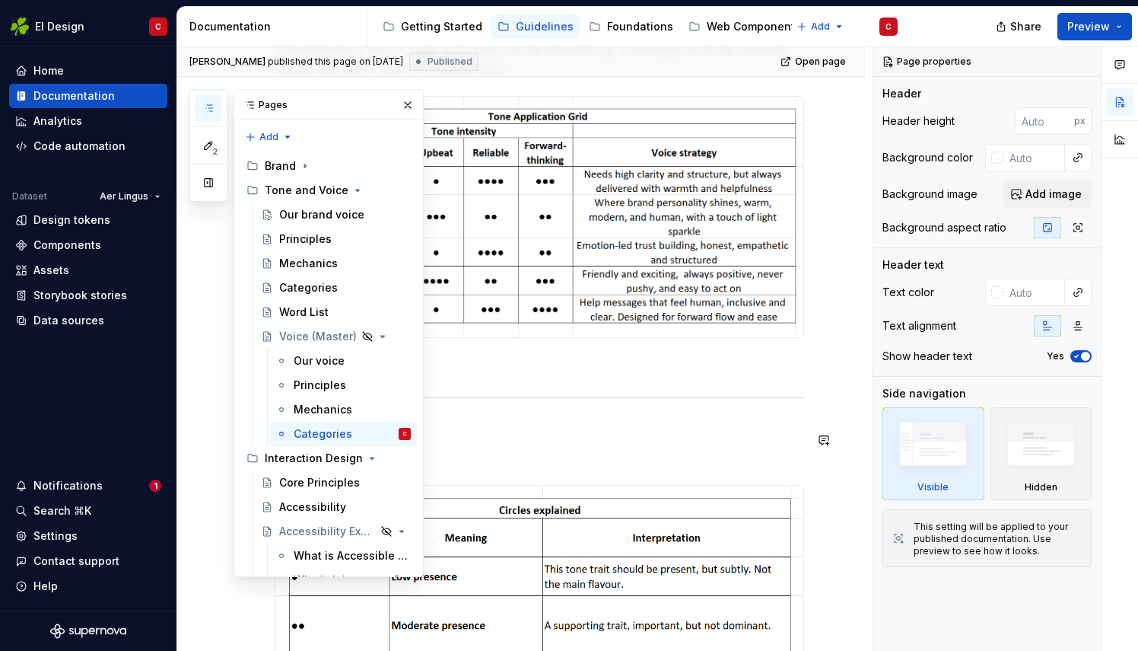
scroll to position [1140, 0]
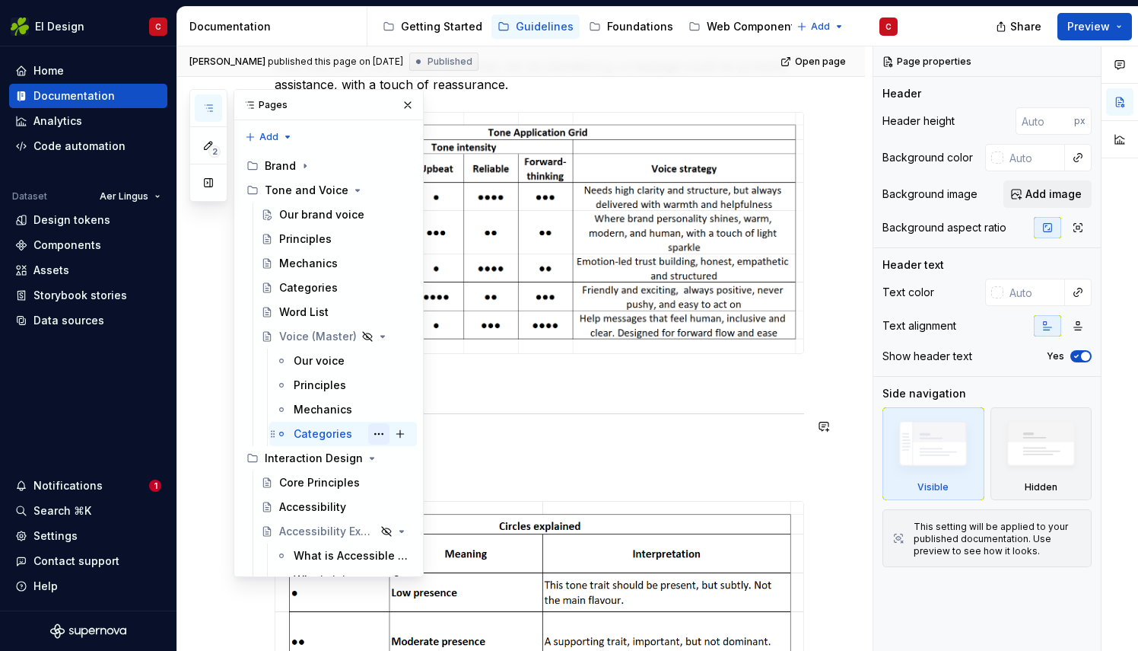
click at [371, 437] on button "Page tree" at bounding box center [378, 433] width 21 height 21
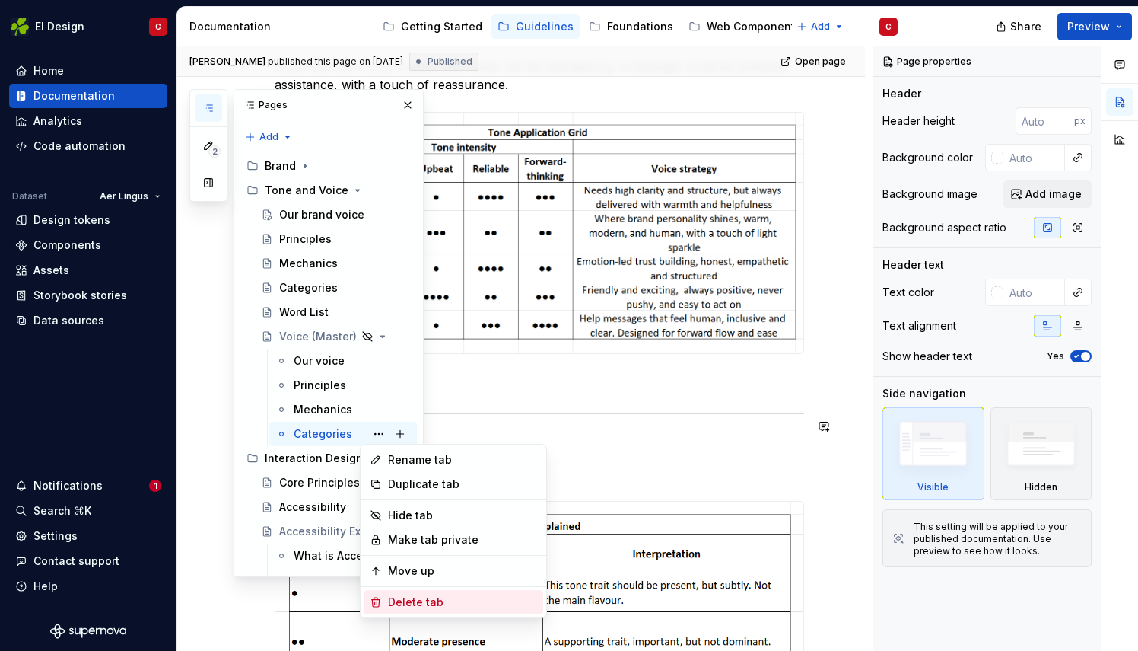
click at [405, 600] on div "Delete tab" at bounding box center [462, 601] width 149 height 15
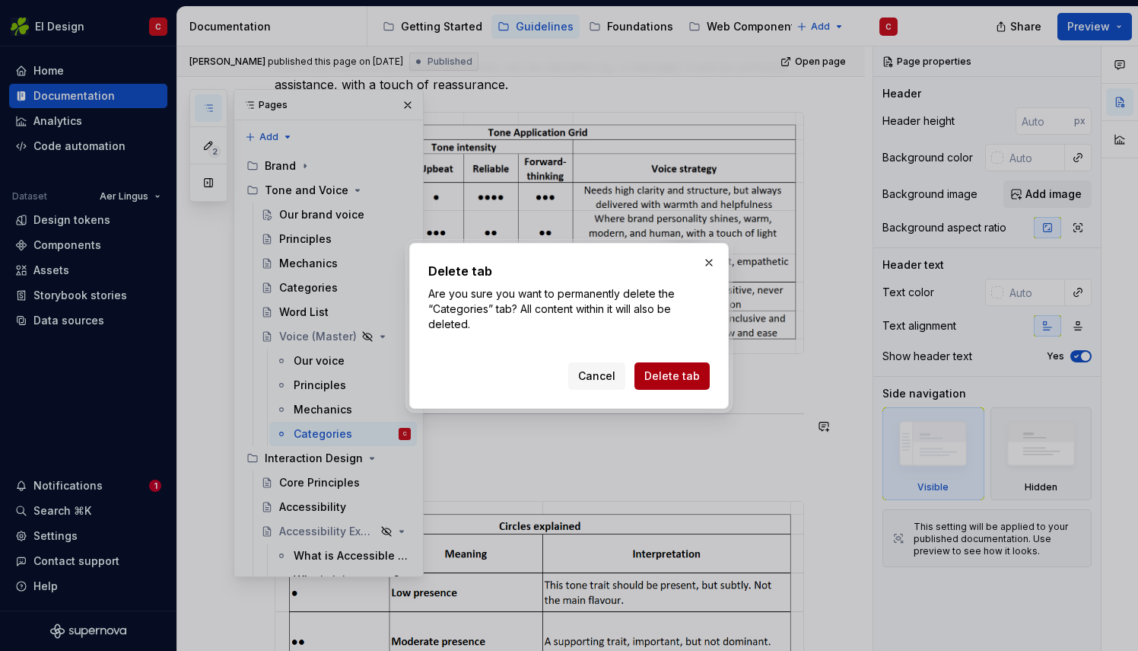
click at [674, 367] on button "Delete tab" at bounding box center [672, 375] width 75 height 27
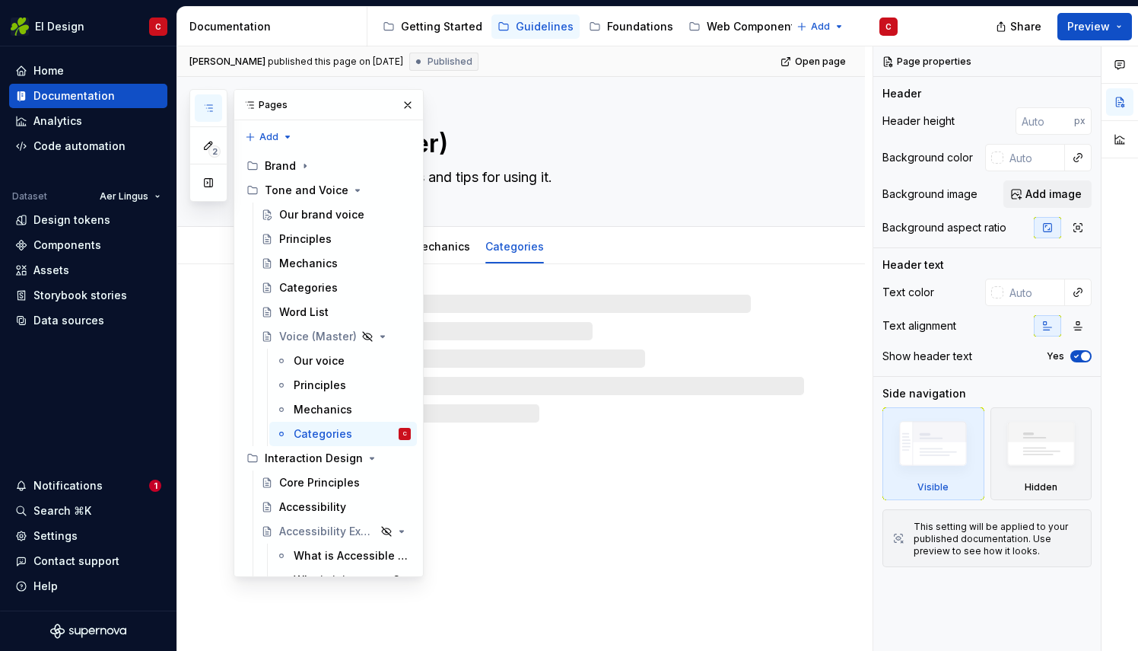
scroll to position [0, 0]
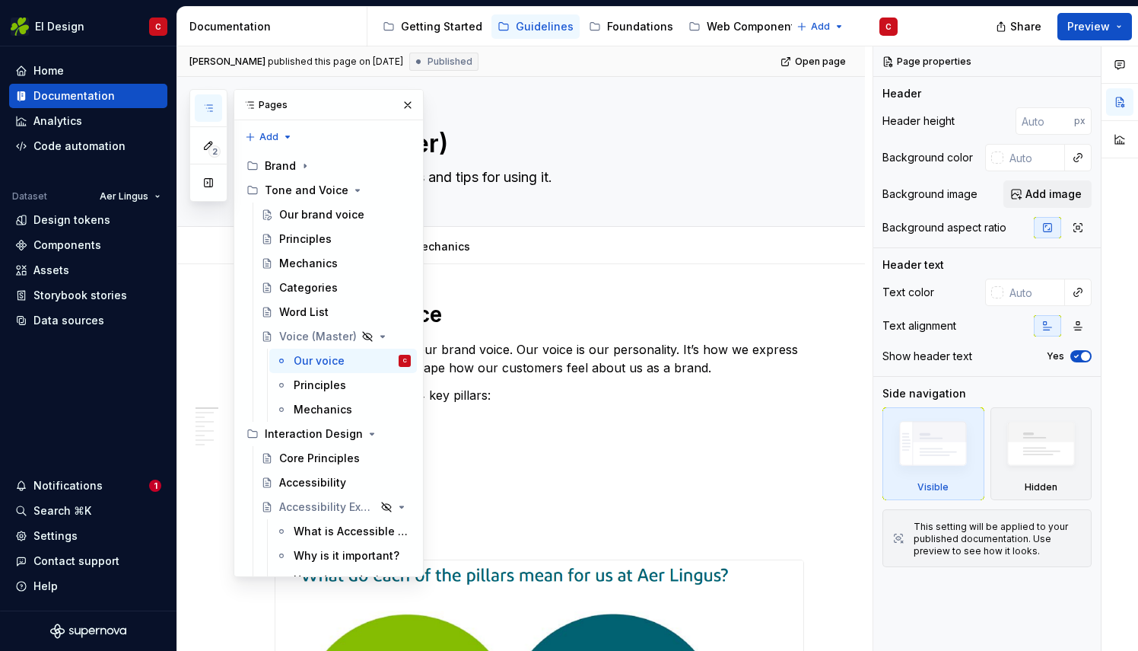
click at [0, 0] on button "Page tree" at bounding box center [0, 0] width 0 height 0
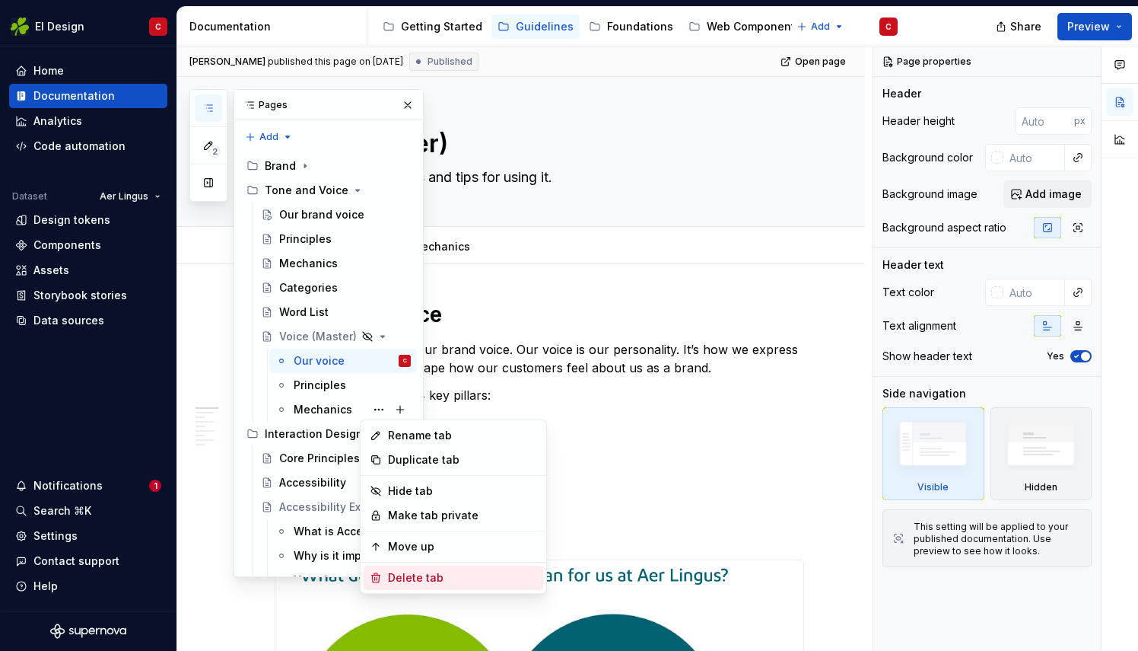
click at [415, 578] on div "Delete tab" at bounding box center [462, 577] width 149 height 15
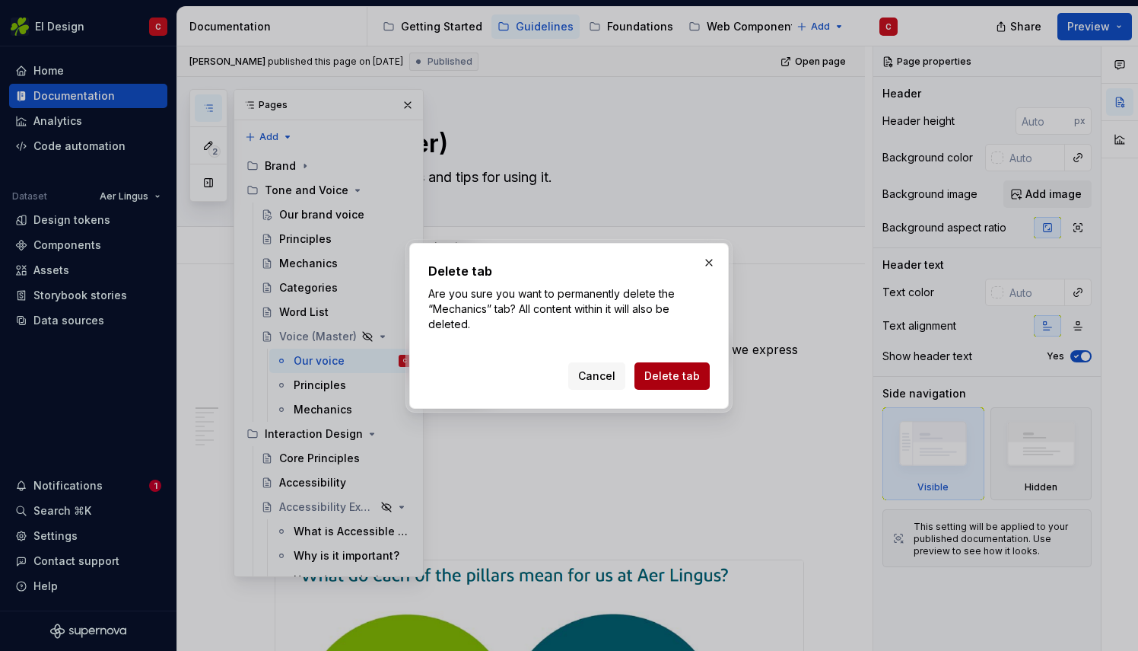
click at [670, 377] on span "Delete tab" at bounding box center [673, 375] width 56 height 15
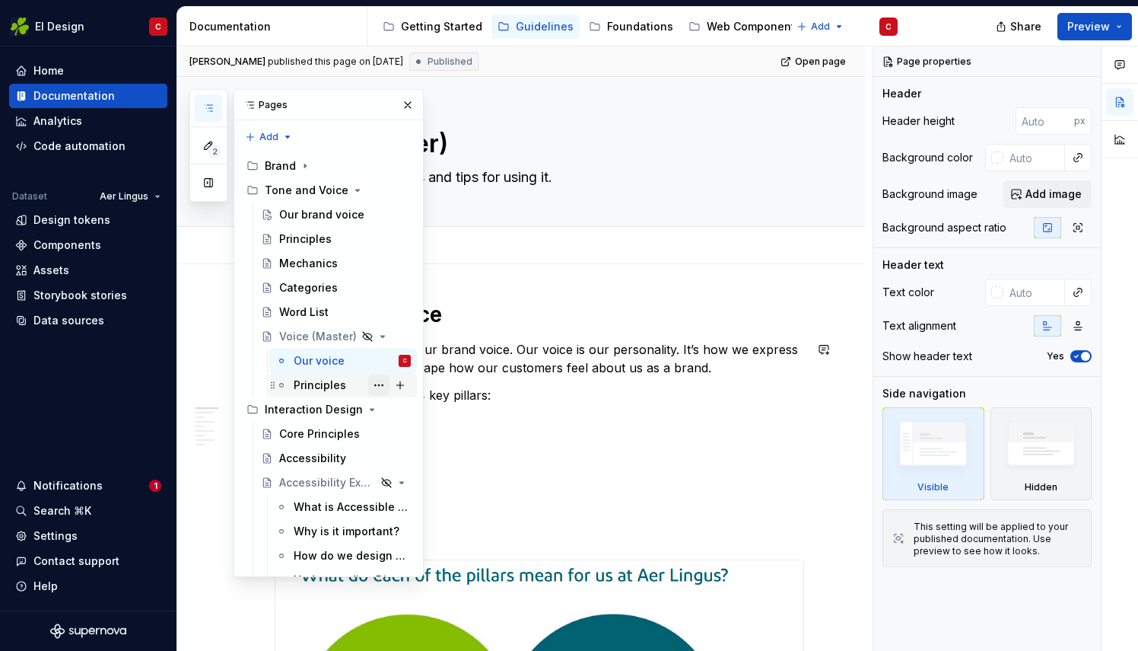
click at [373, 384] on button "Page tree" at bounding box center [378, 384] width 21 height 21
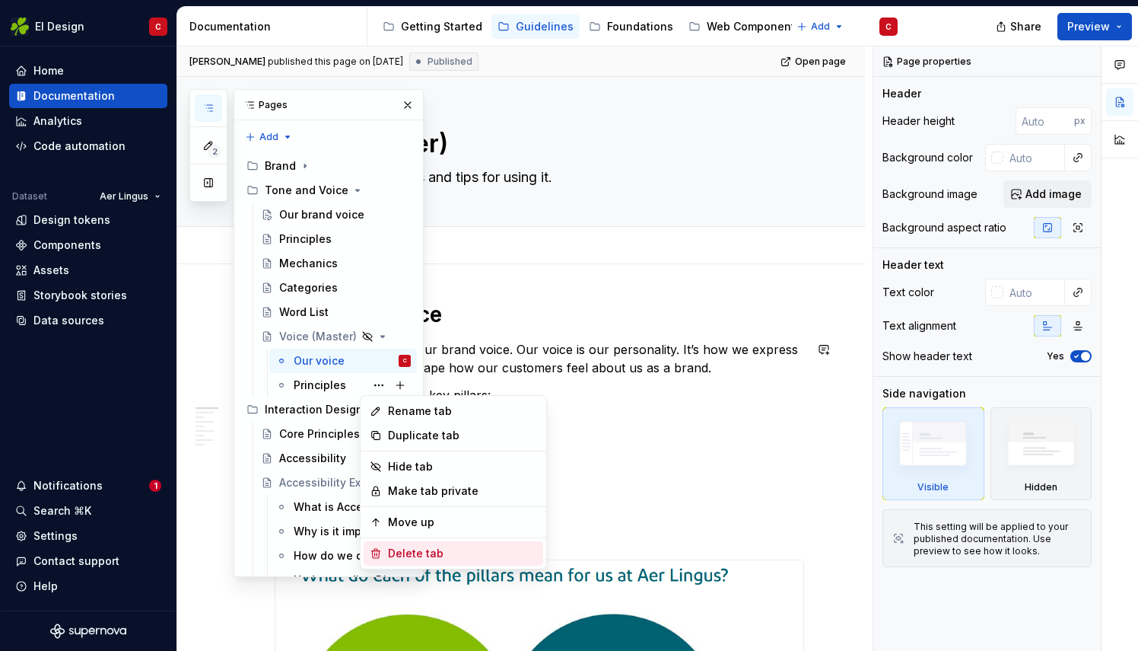
click at [418, 553] on div "Delete tab" at bounding box center [462, 553] width 149 height 15
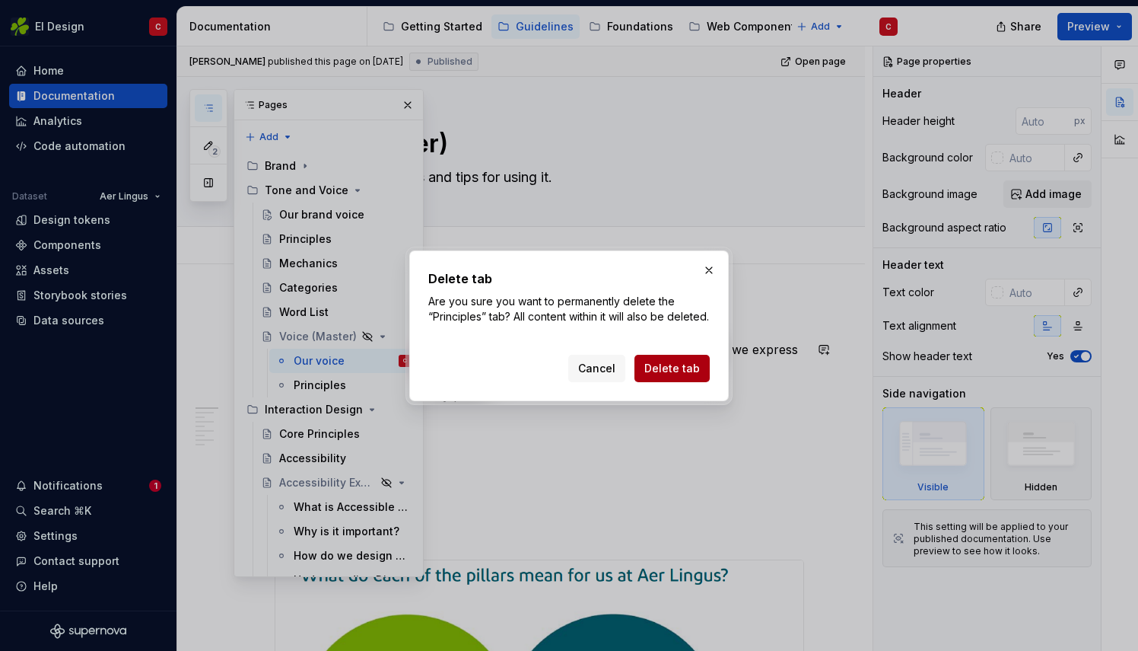
click at [669, 374] on span "Delete tab" at bounding box center [673, 368] width 56 height 15
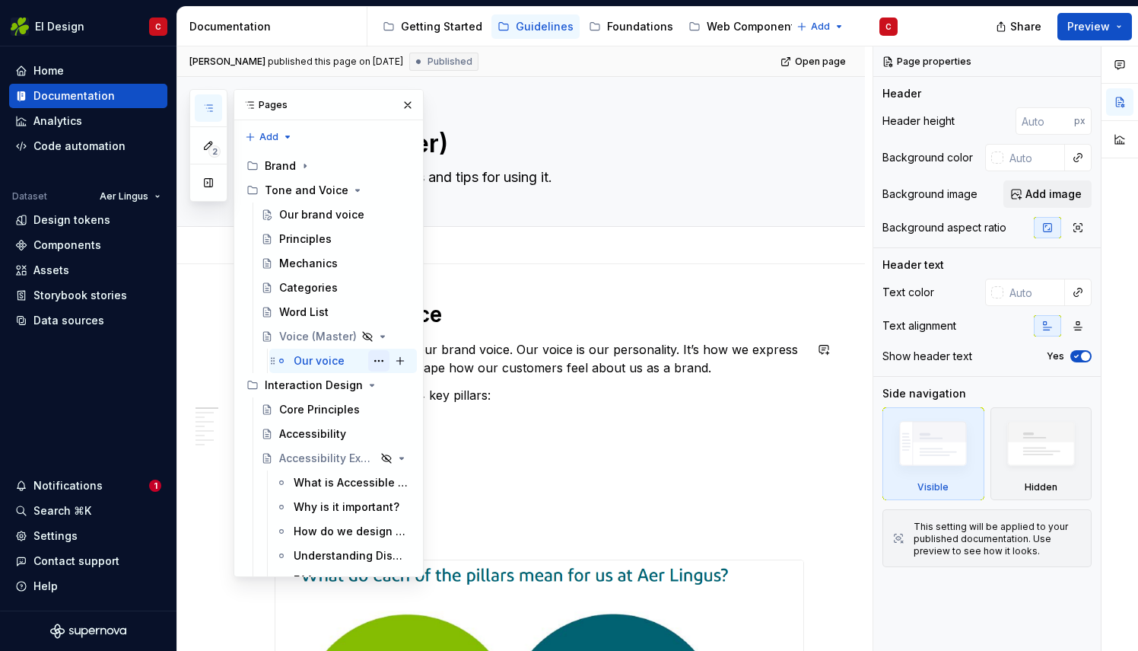
click at [374, 359] on button "Page tree" at bounding box center [378, 360] width 21 height 21
click at [371, 359] on div "2 Pages Add Accessibility guide for tree Page tree. Navigate the tree with the …" at bounding box center [306, 333] width 234 height 488
click at [371, 359] on button "Page tree" at bounding box center [378, 360] width 21 height 21
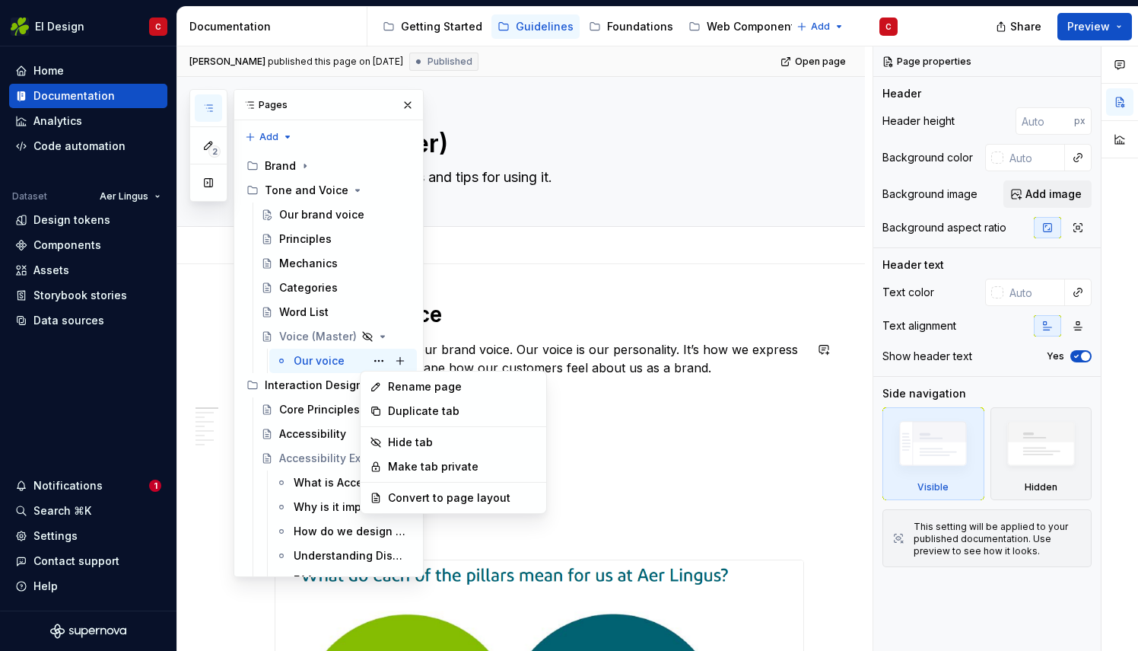
click at [305, 331] on div "2 Pages Add Accessibility guide for tree Page tree. Navigate the tree with the …" at bounding box center [306, 333] width 234 height 488
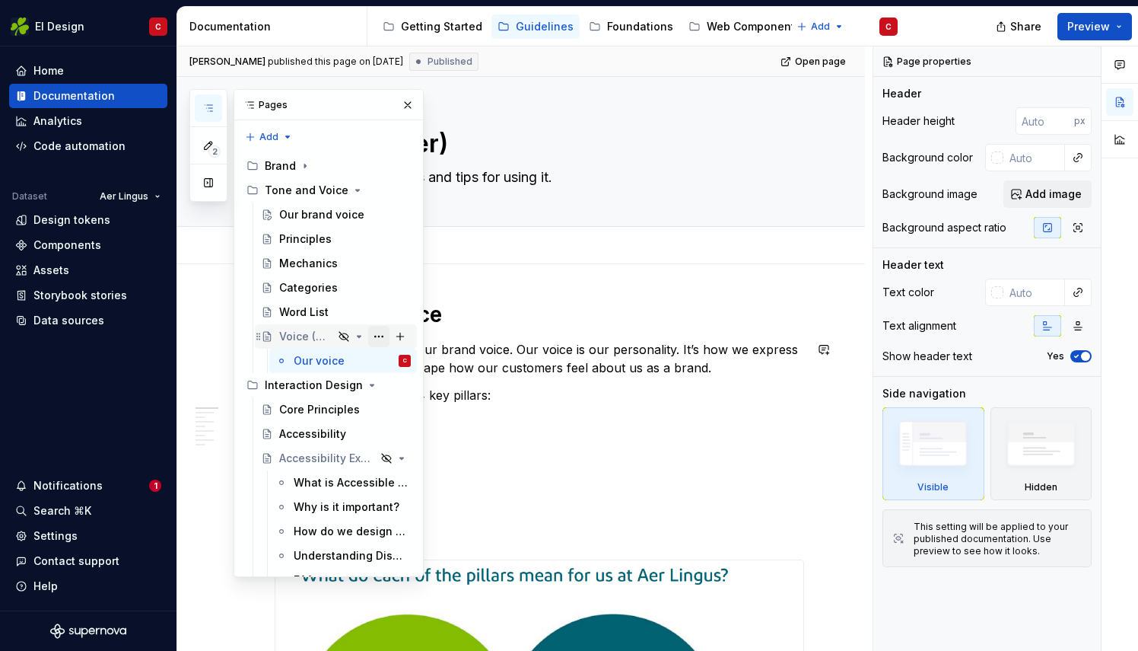
click at [371, 334] on button "Page tree" at bounding box center [378, 336] width 21 height 21
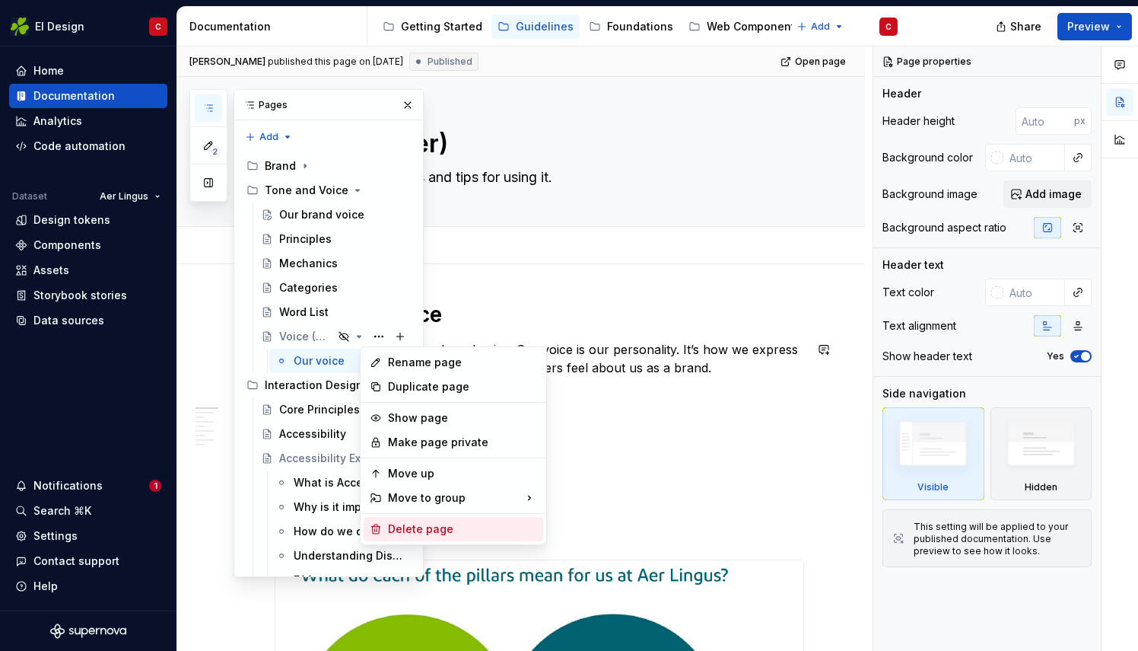
click at [418, 527] on div "Delete page" at bounding box center [462, 528] width 149 height 15
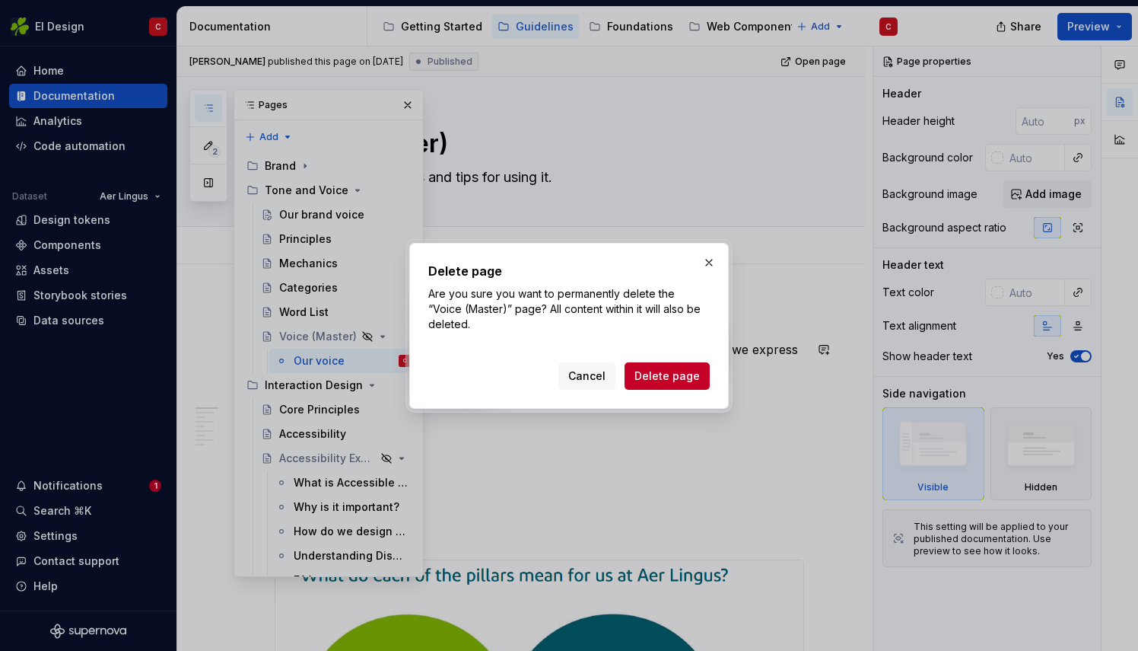
click at [674, 361] on div "Cancel Delete page" at bounding box center [569, 372] width 282 height 33
click at [674, 377] on span "Delete page" at bounding box center [667, 375] width 65 height 15
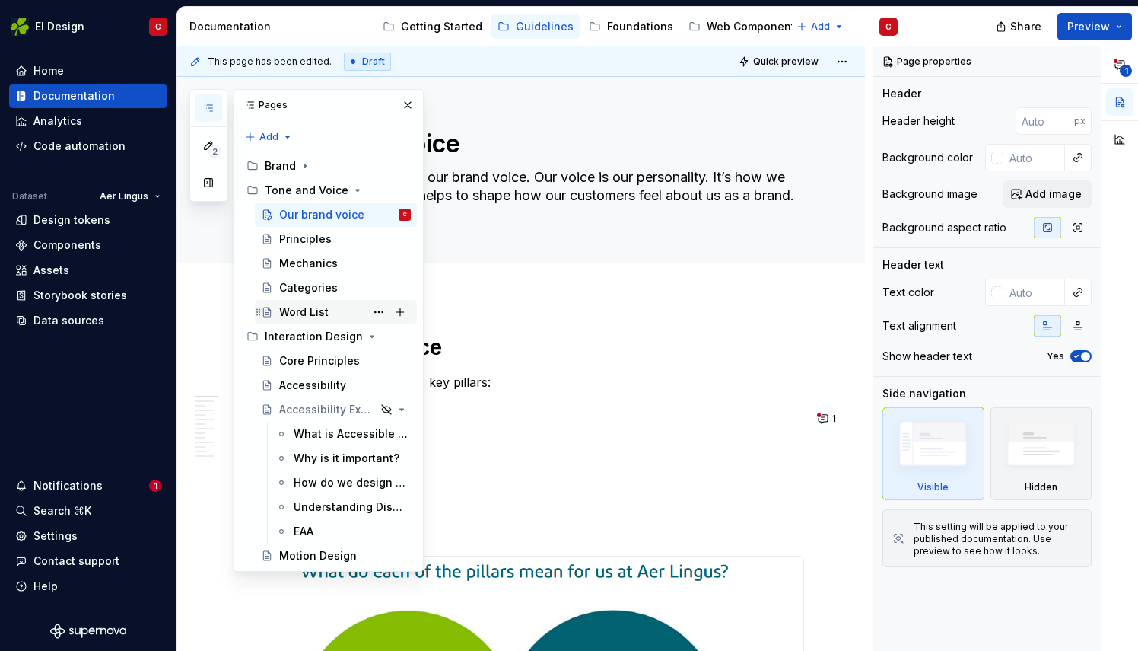
click at [320, 312] on div "Word List" at bounding box center [303, 311] width 49 height 15
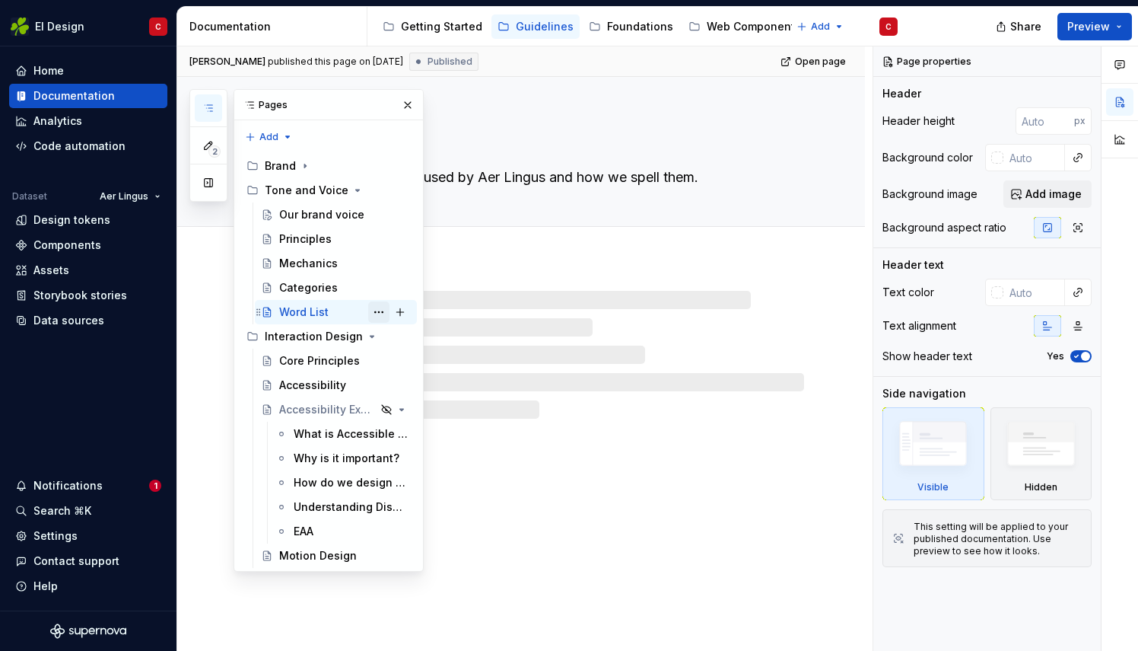
click at [377, 310] on button "Page tree" at bounding box center [378, 311] width 21 height 21
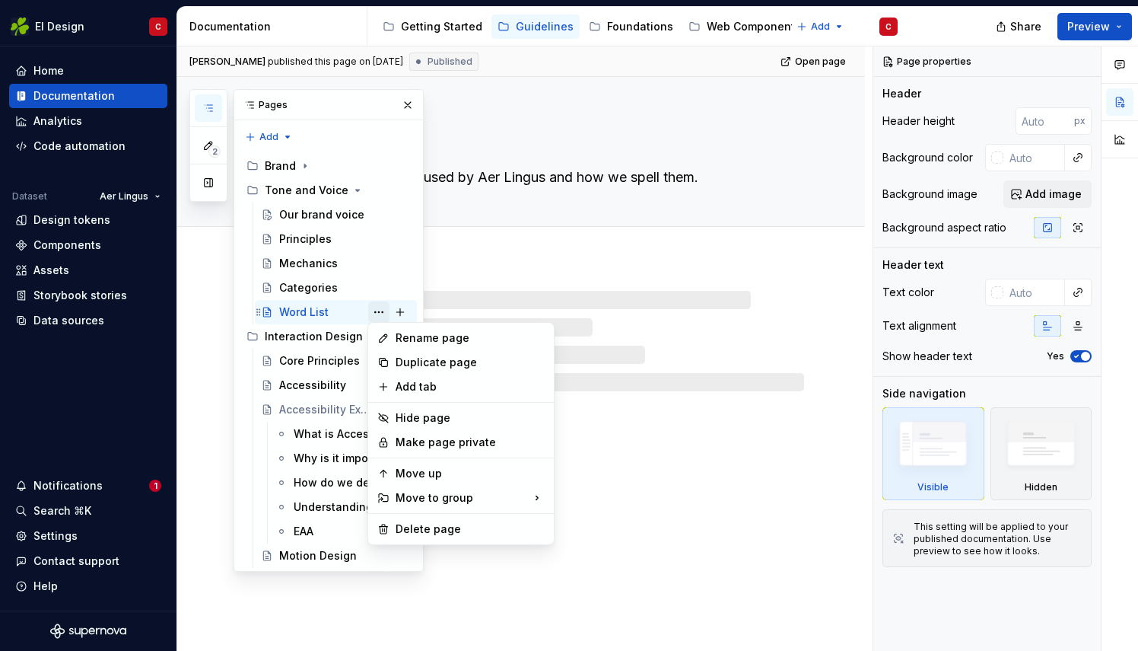
type textarea "*"
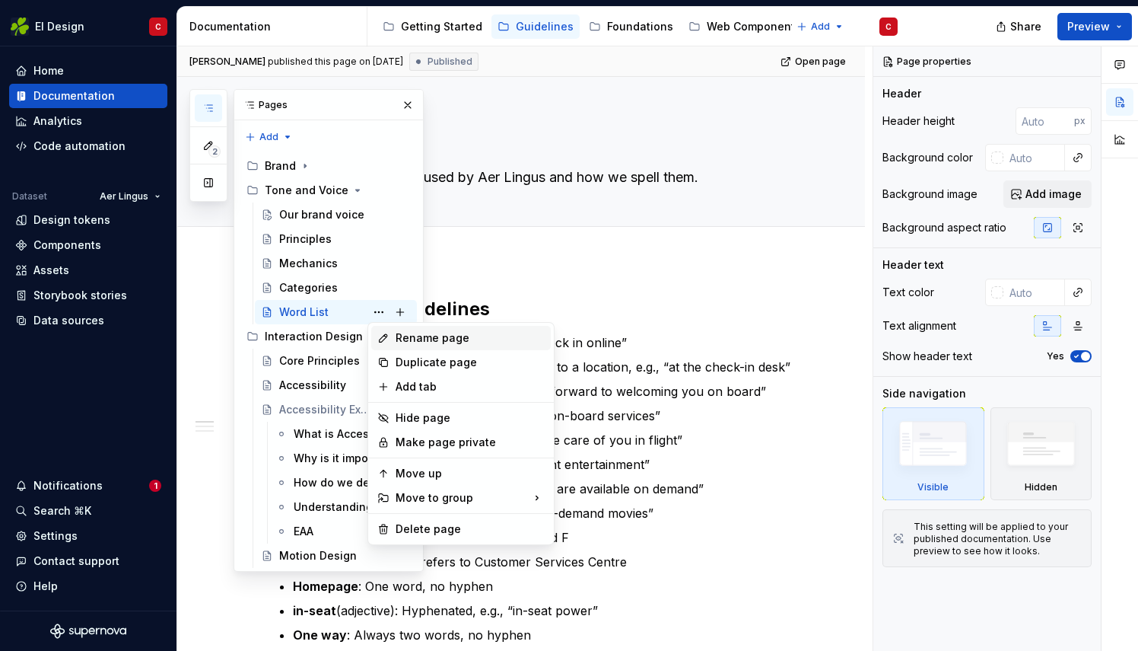
click at [445, 338] on div "Rename page" at bounding box center [470, 337] width 149 height 15
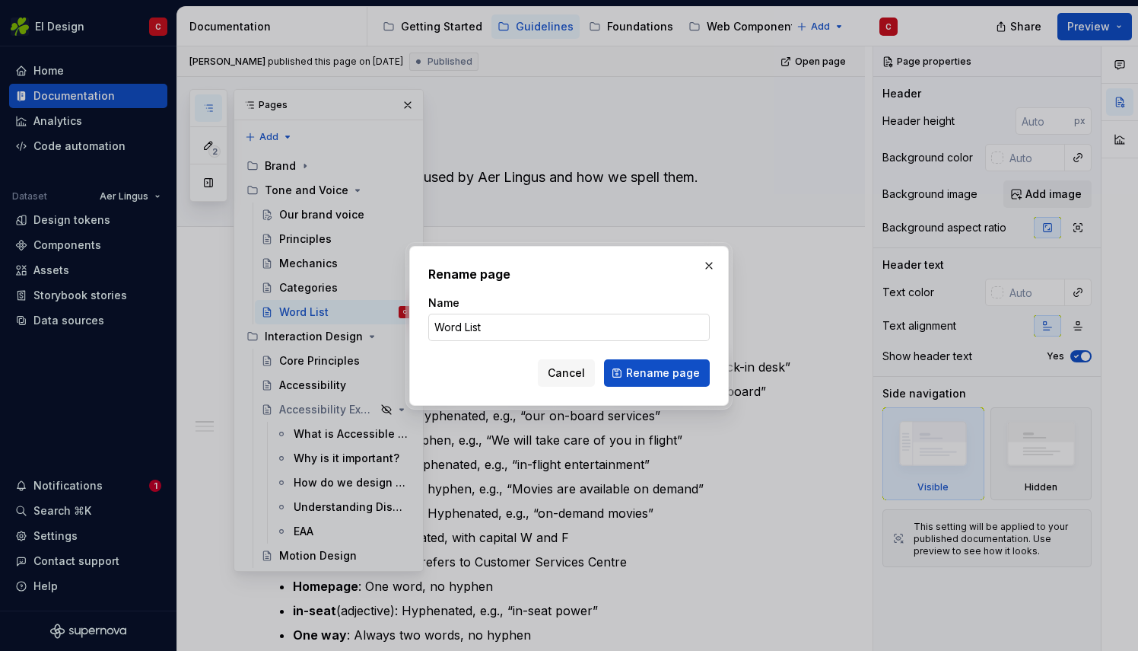
click at [467, 322] on input "Word List" at bounding box center [569, 327] width 282 height 27
click at [466, 322] on input "Word List" at bounding box center [569, 327] width 282 height 27
click at [466, 324] on input "Word List" at bounding box center [569, 327] width 282 height 27
type input "Word list"
click at [672, 378] on span "Rename page" at bounding box center [663, 372] width 74 height 15
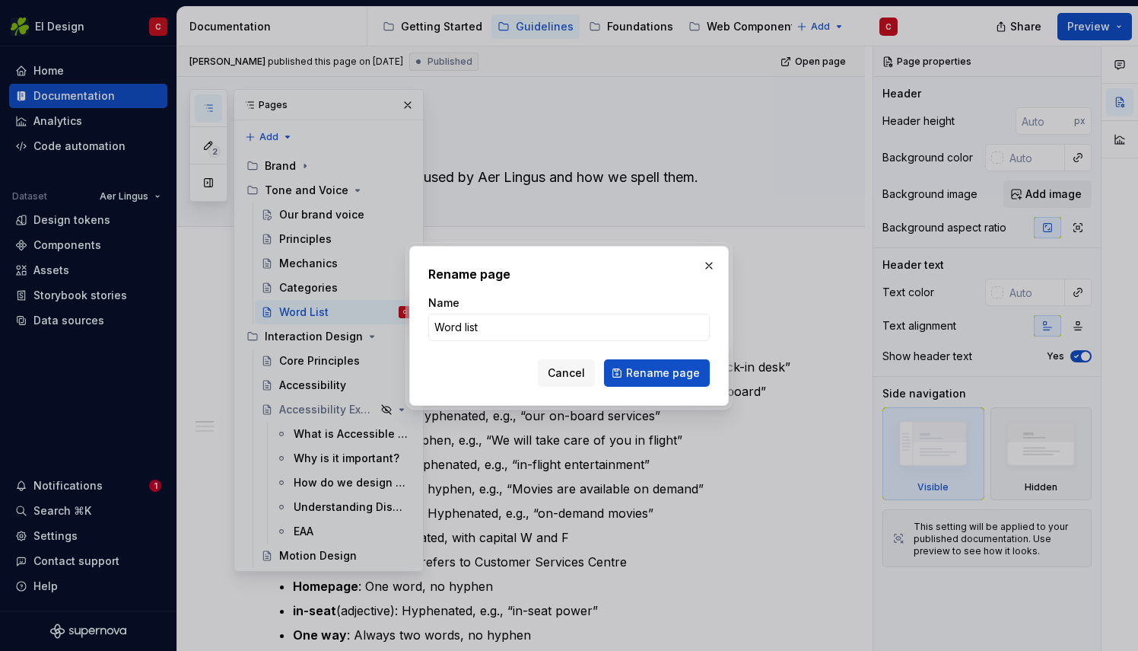
type textarea "*"
type textarea "Word list"
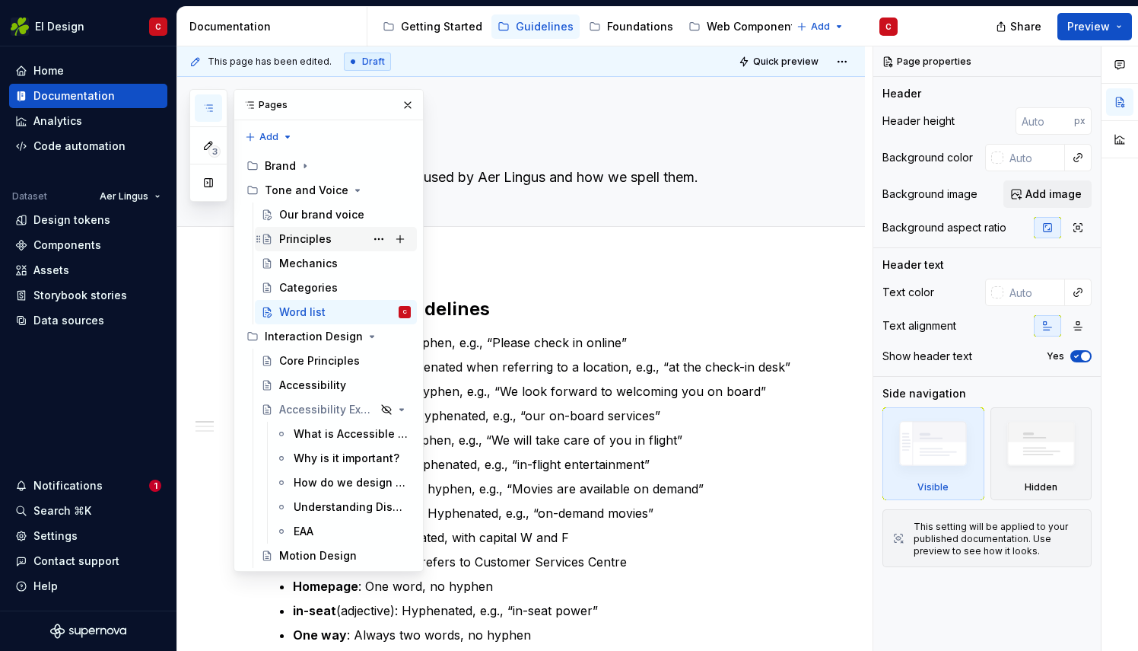
click at [298, 231] on div "Principles" at bounding box center [305, 238] width 53 height 15
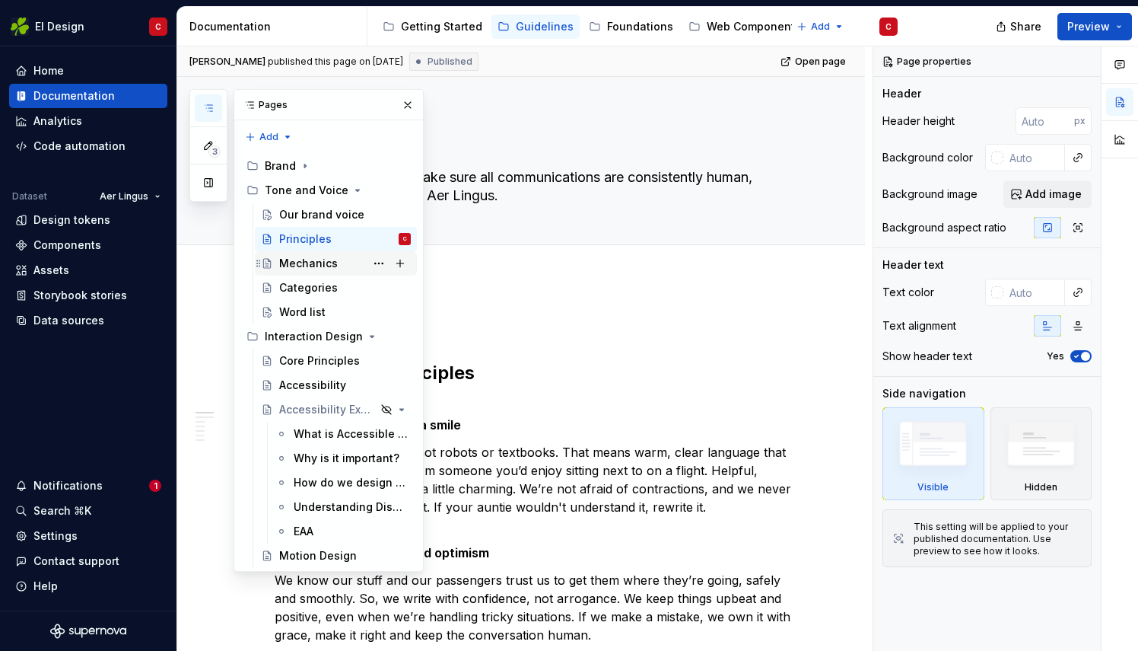
click at [298, 262] on div "Mechanics" at bounding box center [308, 263] width 59 height 15
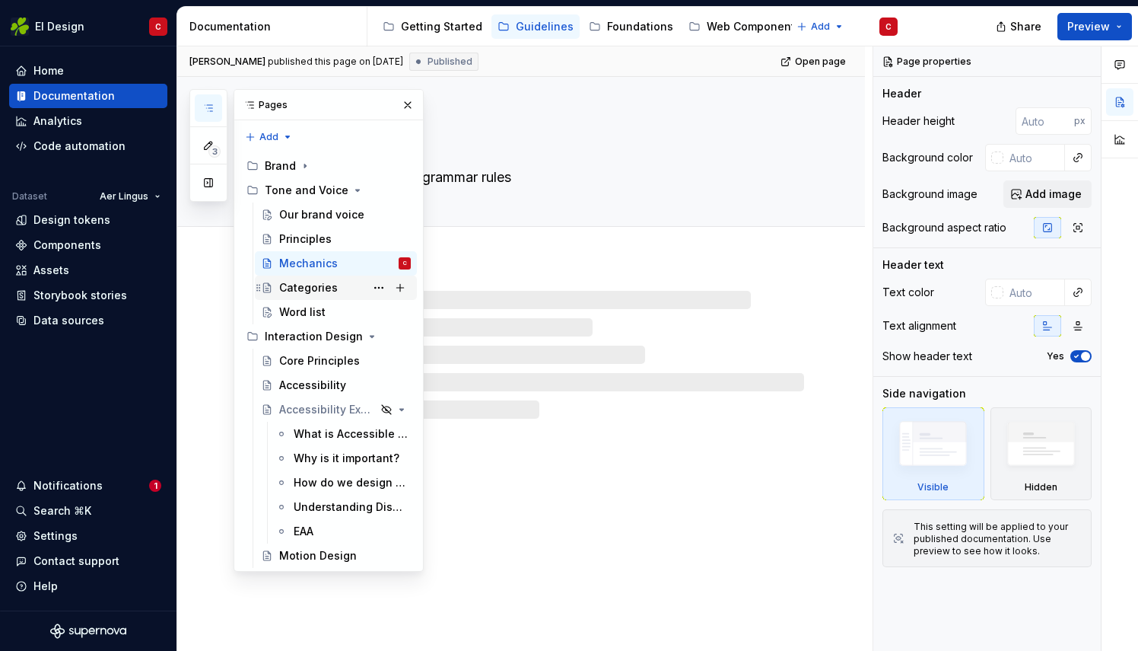
click at [301, 282] on div "Categories" at bounding box center [308, 287] width 59 height 15
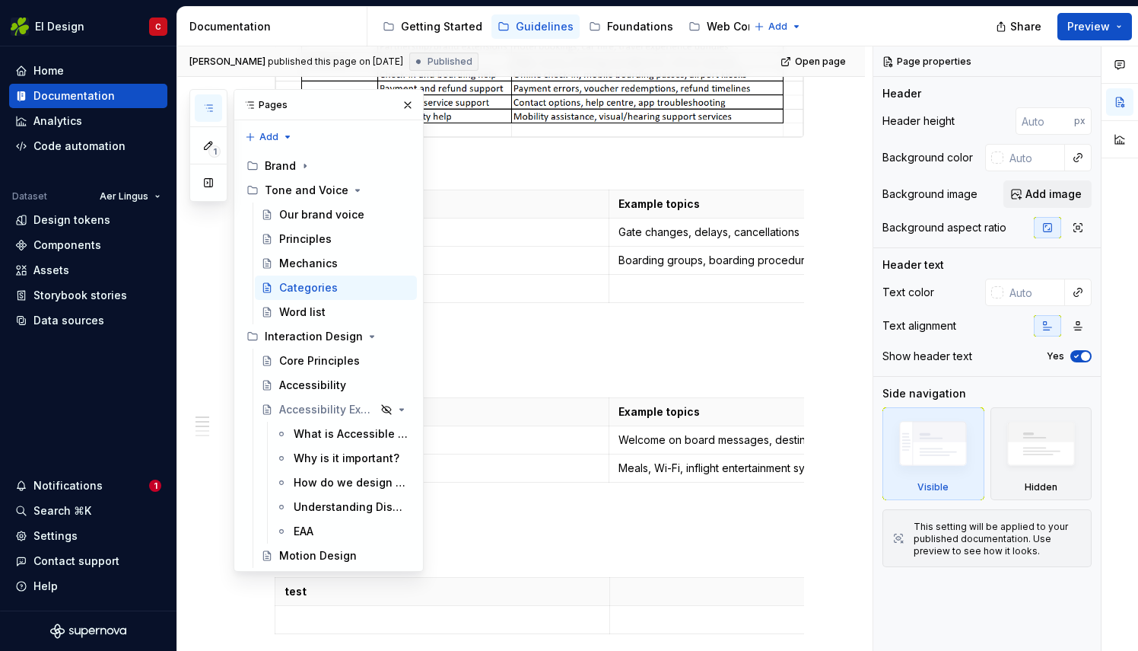
type textarea "*"
